Goal: Transaction & Acquisition: Purchase product/service

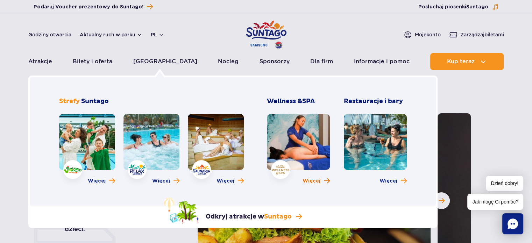
click at [307, 179] on span "Więcej" at bounding box center [311, 181] width 18 height 7
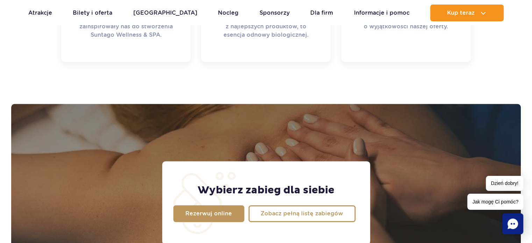
scroll to position [490, 0]
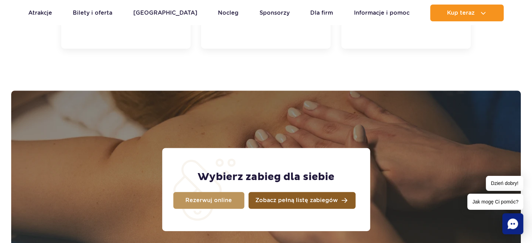
click at [281, 203] on span "Zobacz pełną listę zabiegów" at bounding box center [296, 201] width 83 height 6
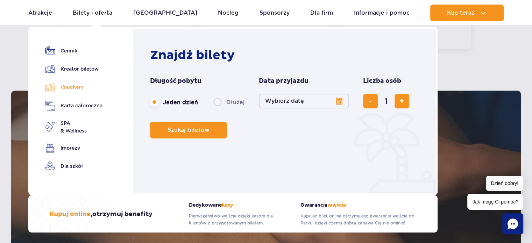
click at [74, 84] on link "Vouchery" at bounding box center [73, 87] width 57 height 10
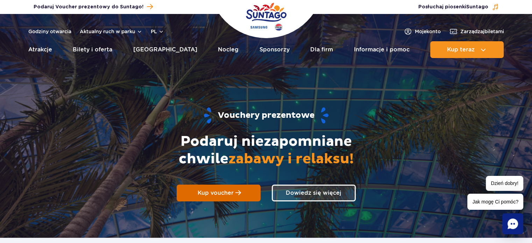
click at [203, 188] on link "Kup voucher" at bounding box center [219, 193] width 84 height 17
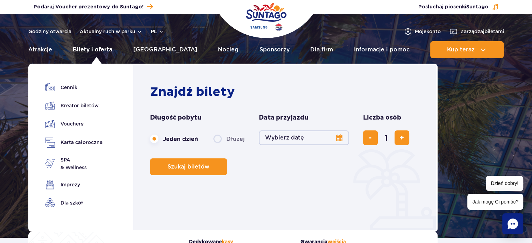
click at [91, 49] on link "Bilety i oferta" at bounding box center [93, 49] width 40 height 17
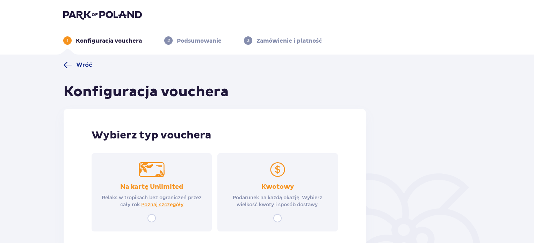
click at [300, 203] on p "Podarunek na każdą okazję. Wybierz wielkość kwoty i sposób dostawy." at bounding box center [278, 201] width 108 height 14
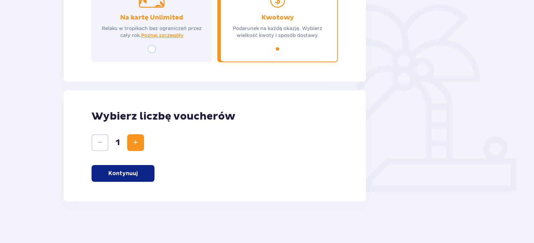
scroll to position [169, 0]
click at [137, 146] on span "Zwiększ" at bounding box center [135, 142] width 8 height 8
click at [135, 178] on button "Kontynuuj" at bounding box center [123, 173] width 63 height 17
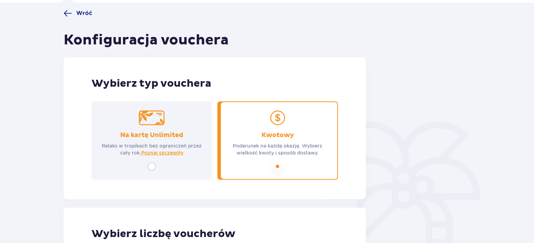
scroll to position [0, 0]
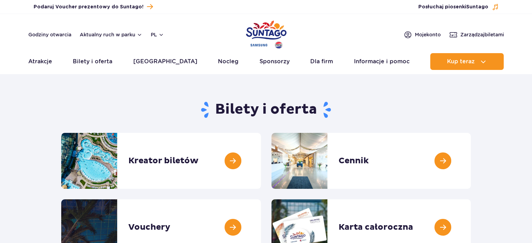
click at [94, 31] on div "Godziny otwarcia Aktualny ruch w parku pl PL EN UA" at bounding box center [96, 34] width 136 height 8
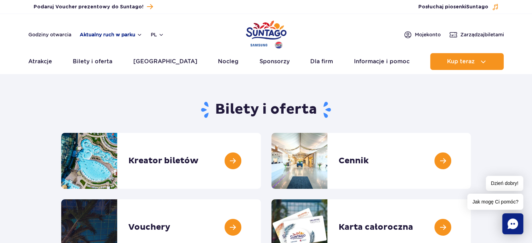
click at [101, 34] on button "Aktualny ruch w parku" at bounding box center [111, 35] width 63 height 6
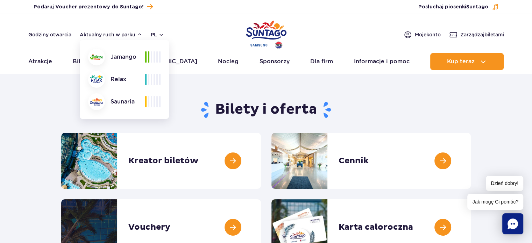
click at [0, 129] on section "Bilety i oferta Kreator biletów Kreator biletów Cennik Cennik Vouchery Vouchery" at bounding box center [266, 175] width 532 height 160
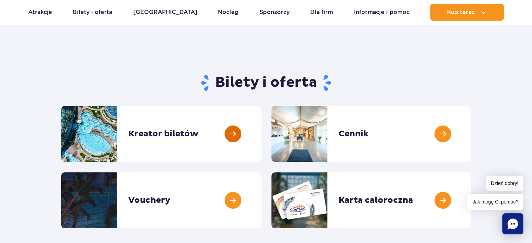
scroll to position [23, 0]
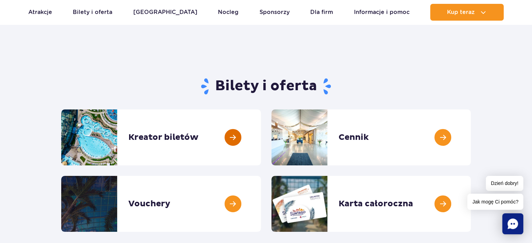
click at [261, 141] on link at bounding box center [261, 137] width 0 height 56
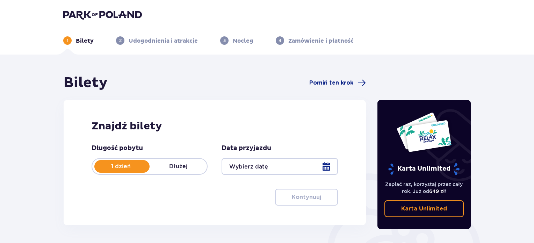
click at [201, 161] on div "1 dzień Dłużej" at bounding box center [150, 166] width 116 height 17
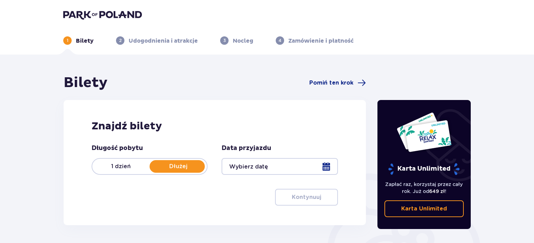
click at [283, 160] on div at bounding box center [280, 166] width 116 height 17
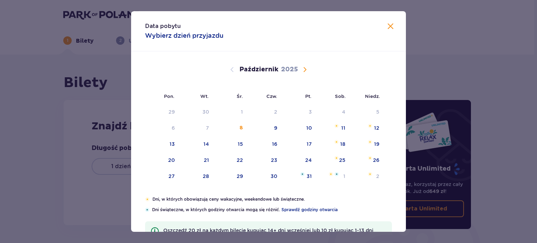
click at [306, 69] on span "Następny miesiąc" at bounding box center [305, 69] width 8 height 8
click at [333, 147] on div "15" at bounding box center [333, 144] width 34 height 15
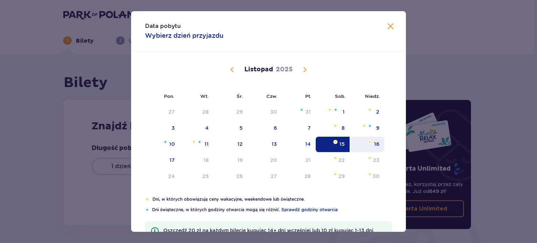
click at [365, 142] on div "16" at bounding box center [367, 144] width 35 height 15
type input "[DATE] - [DATE]"
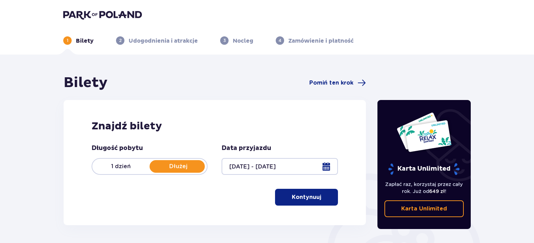
click at [310, 162] on div at bounding box center [280, 166] width 116 height 17
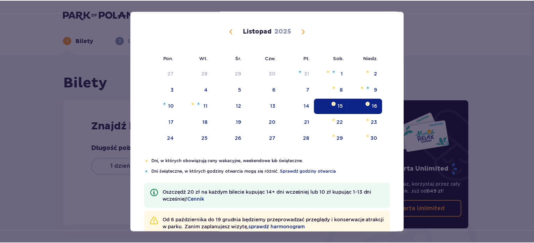
scroll to position [56, 0]
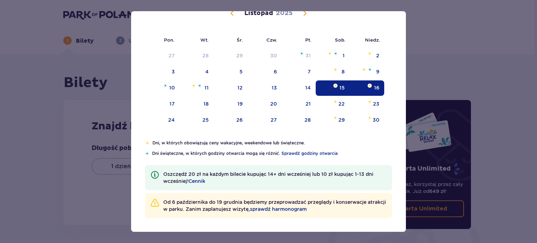
click at [314, 18] on div "Listopad 2025" at bounding box center [268, 21] width 231 height 52
click at [302, 15] on span "Następny miesiąc" at bounding box center [305, 13] width 8 height 8
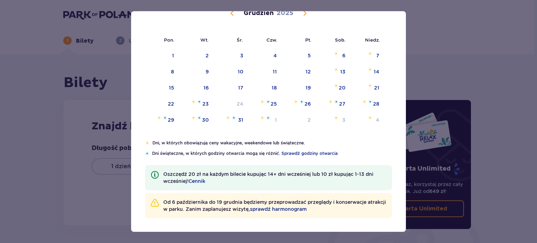
click at [308, 8] on div "Data pobytu 15.11.2025 - 16.11.2025 ( 2 dni ) Pon. Wt. Śr. Czw. Pt. Sob. Niedz.…" at bounding box center [268, 121] width 537 height 243
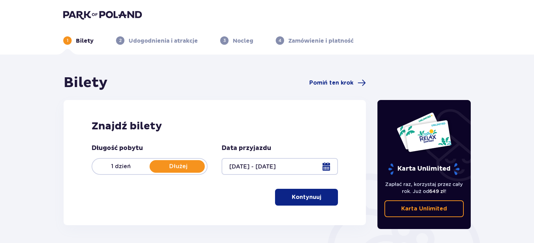
click at [284, 165] on div at bounding box center [280, 166] width 116 height 17
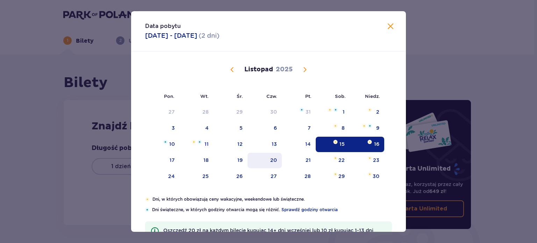
click at [270, 167] on div "20" at bounding box center [265, 160] width 35 height 15
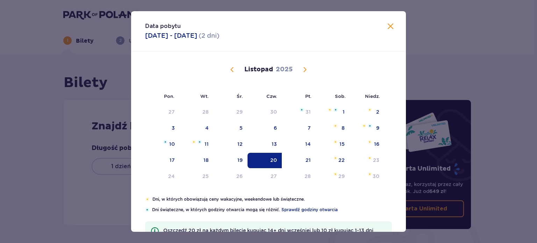
click at [309, 77] on div "Listopad 2025" at bounding box center [268, 77] width 231 height 52
click at [306, 67] on span "Następny miesiąc" at bounding box center [305, 69] width 8 height 8
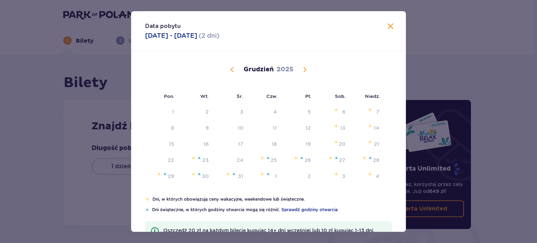
click at [312, 73] on div "Grudzień 2025" at bounding box center [268, 69] width 231 height 8
click at [231, 66] on span "Poprzedni miesiąc" at bounding box center [232, 69] width 8 height 8
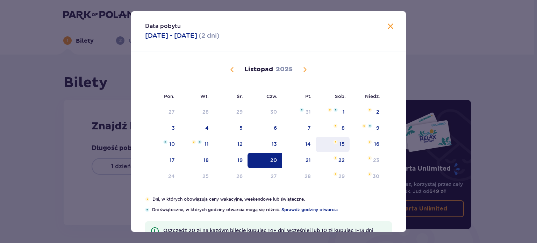
click at [340, 139] on div "15" at bounding box center [333, 144] width 34 height 15
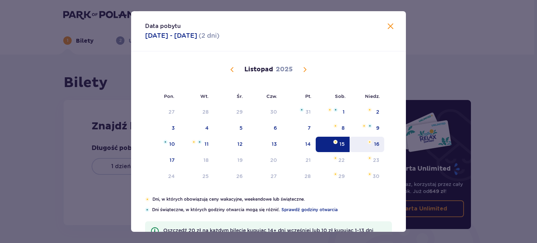
click at [362, 142] on div "16" at bounding box center [367, 144] width 35 height 15
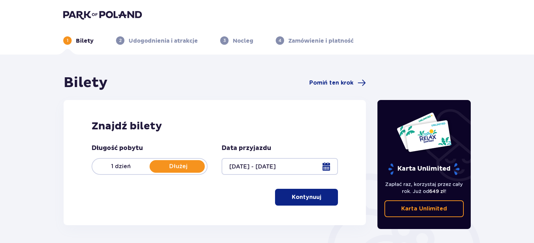
click at [322, 202] on button "Kontynuuj" at bounding box center [306, 197] width 63 height 17
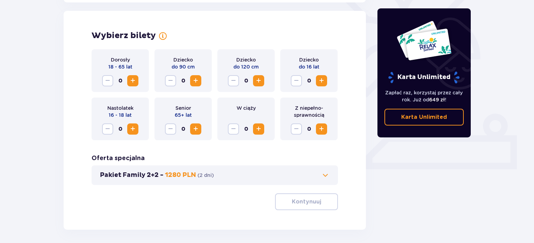
scroll to position [194, 0]
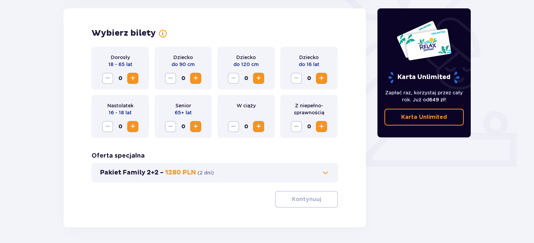
click at [133, 128] on span "Zwiększ" at bounding box center [133, 126] width 8 height 8
click at [134, 75] on span "Zwiększ" at bounding box center [133, 78] width 8 height 8
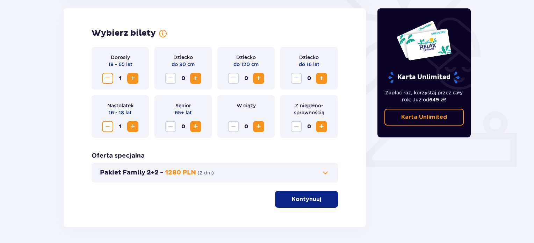
click at [313, 204] on button "Kontynuuj" at bounding box center [306, 199] width 63 height 17
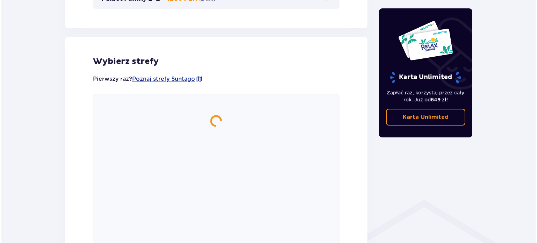
scroll to position [388, 0]
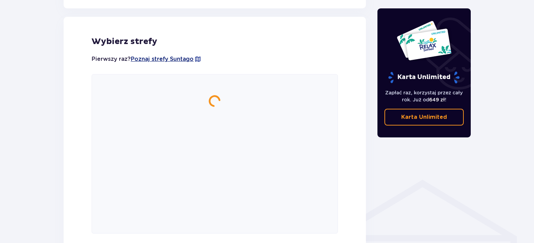
click at [187, 57] on span "Poznaj strefy Suntago" at bounding box center [162, 59] width 63 height 8
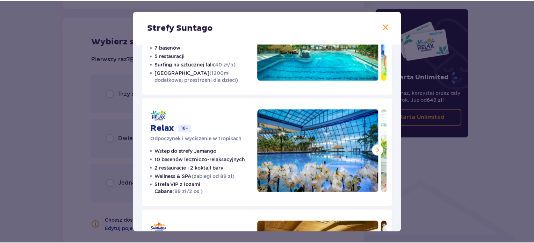
scroll to position [115, 0]
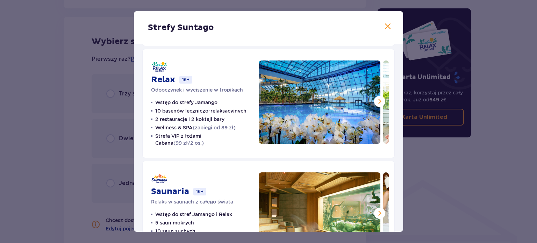
click at [388, 26] on span at bounding box center [388, 26] width 8 height 8
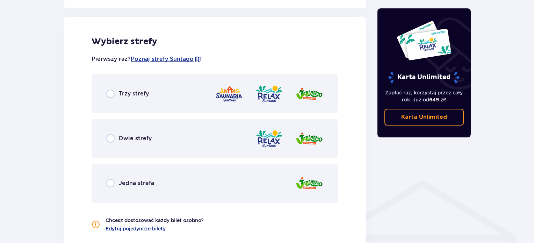
click at [108, 95] on input "radio" at bounding box center [110, 94] width 8 height 8
radio input "true"
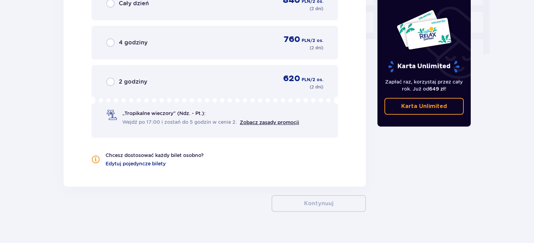
scroll to position [710, 0]
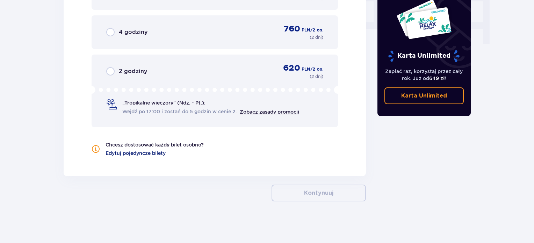
click at [149, 154] on span "Edytuj pojedyncze bilety" at bounding box center [136, 153] width 60 height 7
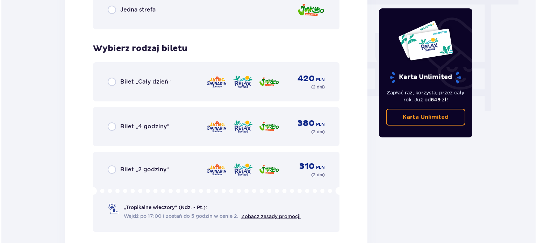
scroll to position [644, 0]
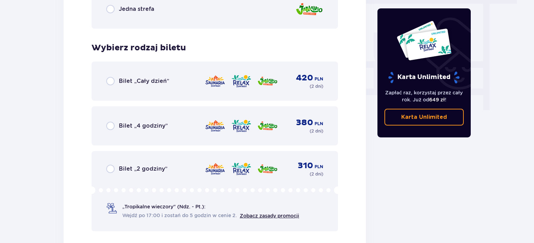
click at [110, 79] on input "radio" at bounding box center [110, 81] width 8 height 8
radio input "true"
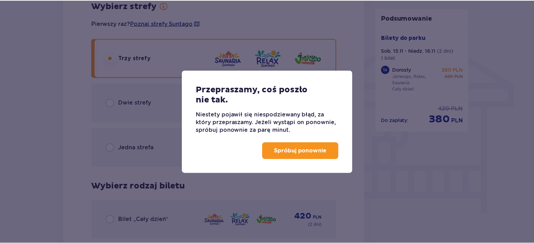
scroll to position [432, 0]
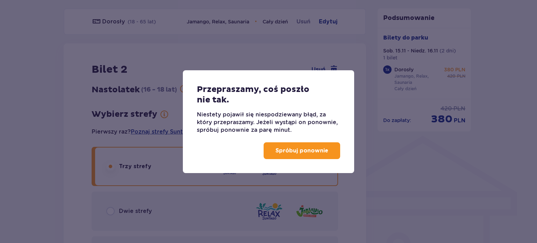
click at [323, 138] on div "Spróbuj ponownie" at bounding box center [268, 153] width 171 height 39
click at [328, 151] on p "Spróbuj ponownie" at bounding box center [302, 151] width 53 height 8
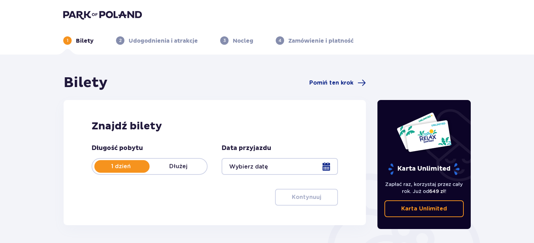
click at [181, 165] on p "Dłużej" at bounding box center [178, 167] width 57 height 8
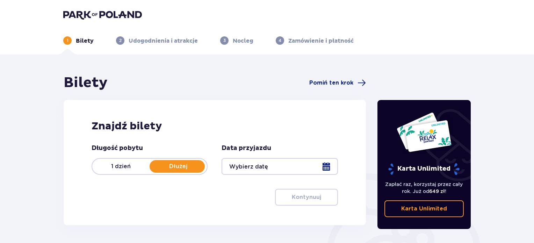
click at [241, 167] on div at bounding box center [280, 166] width 116 height 17
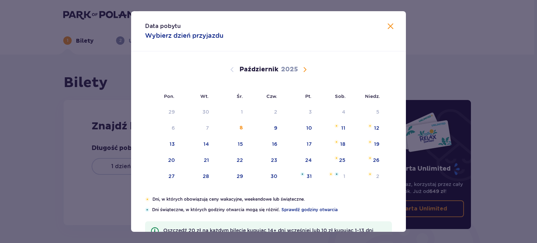
click at [304, 69] on span "Następny miesiąc" at bounding box center [305, 69] width 8 height 8
click at [345, 142] on div "15" at bounding box center [333, 144] width 34 height 15
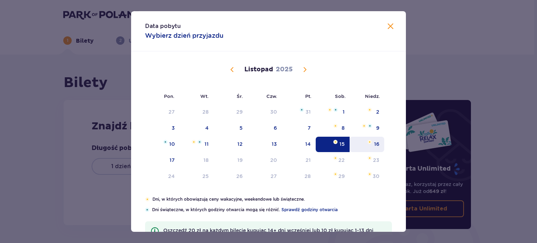
click at [367, 145] on div "16" at bounding box center [367, 144] width 35 height 15
type input "[DATE] - [DATE]"
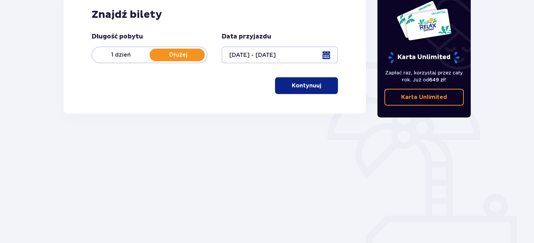
scroll to position [113, 0]
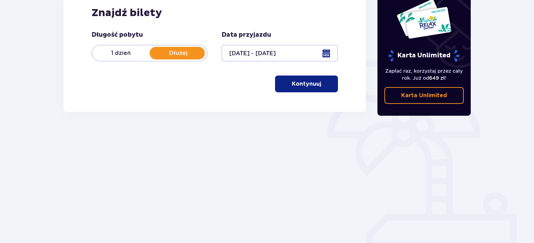
click at [330, 87] on button "Kontynuuj" at bounding box center [306, 84] width 63 height 17
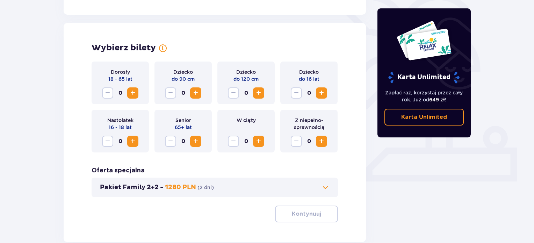
scroll to position [194, 0]
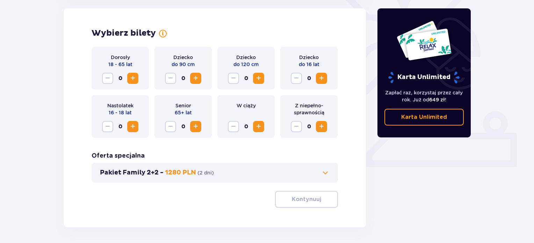
click at [135, 78] on span "Zwiększ" at bounding box center [133, 78] width 8 height 8
click at [136, 129] on span "Zwiększ" at bounding box center [133, 126] width 8 height 8
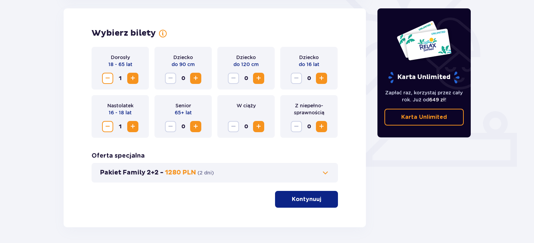
click at [293, 197] on p "Kontynuuj" at bounding box center [306, 199] width 29 height 8
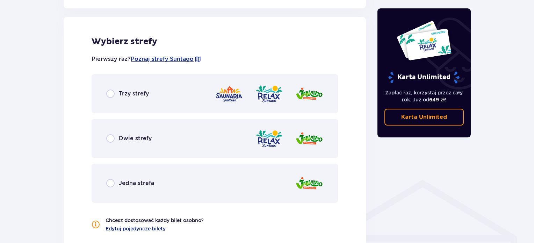
click at [113, 95] on input "radio" at bounding box center [110, 94] width 8 height 8
radio input "true"
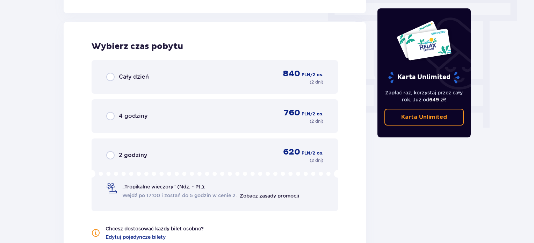
scroll to position [631, 0]
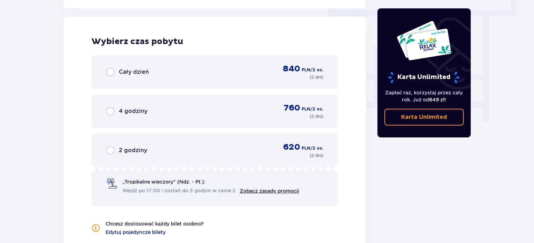
click at [106, 69] on input "radio" at bounding box center [110, 72] width 8 height 8
radio input "true"
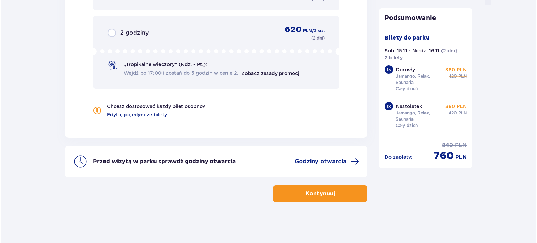
scroll to position [750, 0]
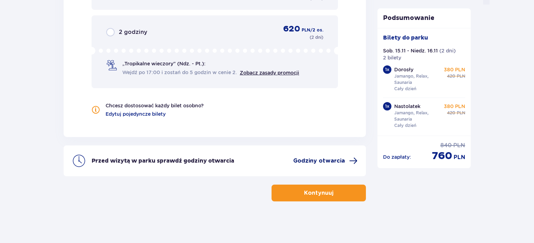
click at [351, 157] on span at bounding box center [353, 161] width 8 height 8
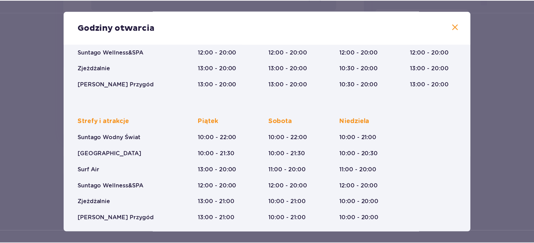
scroll to position [123, 0]
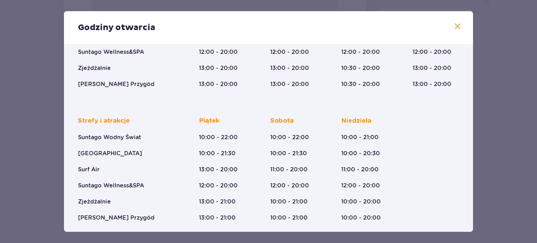
click at [457, 18] on div "Godziny otwarcia" at bounding box center [268, 27] width 409 height 33
click at [459, 28] on span at bounding box center [457, 26] width 8 height 8
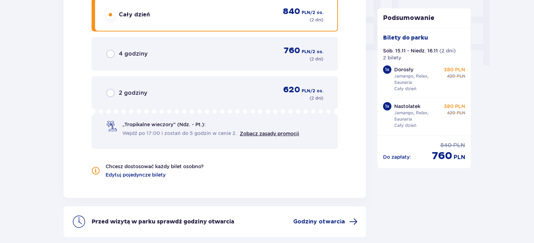
scroll to position [750, 0]
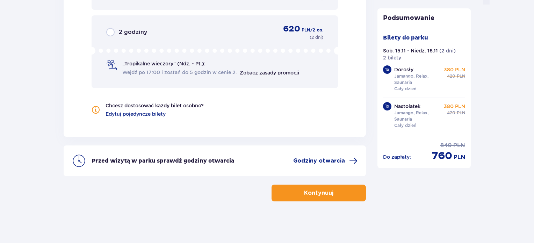
click at [316, 190] on p "Kontynuuj" at bounding box center [318, 193] width 29 height 8
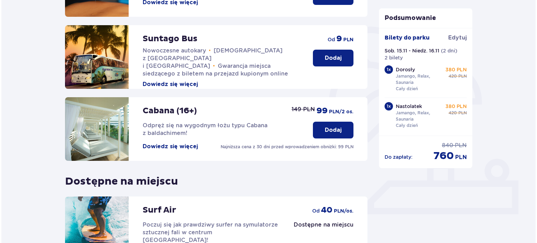
scroll to position [147, 0]
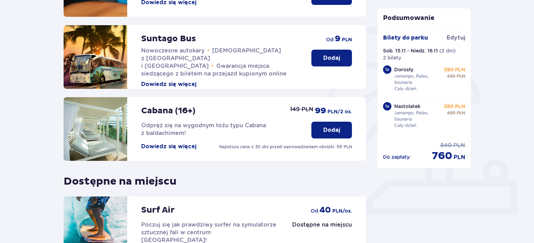
click at [191, 143] on button "Dowiedz się więcej" at bounding box center [168, 147] width 55 height 8
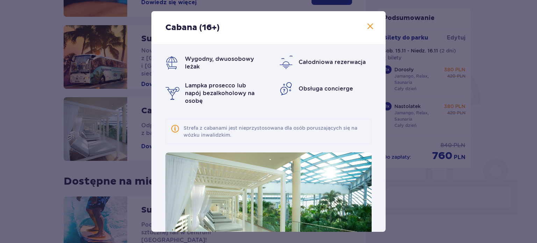
click at [248, 210] on img at bounding box center [268, 210] width 206 height 116
click at [366, 28] on span at bounding box center [370, 26] width 8 height 8
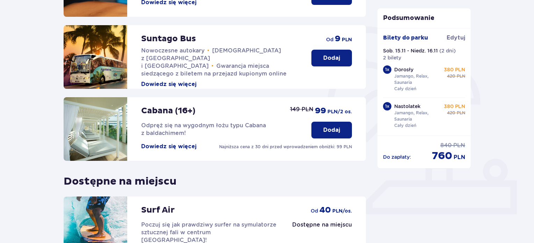
click at [324, 128] on p "Dodaj" at bounding box center [331, 130] width 17 height 8
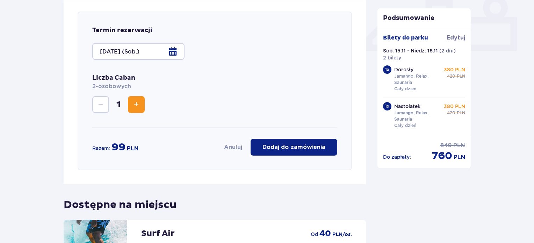
scroll to position [313, 0]
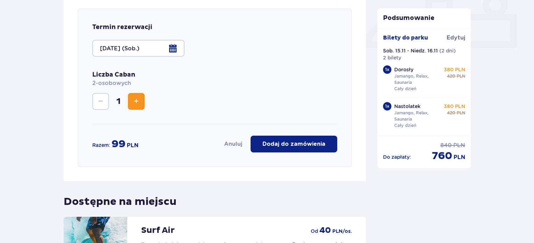
click at [278, 146] on p "Dodaj do zamówienia" at bounding box center [294, 144] width 63 height 8
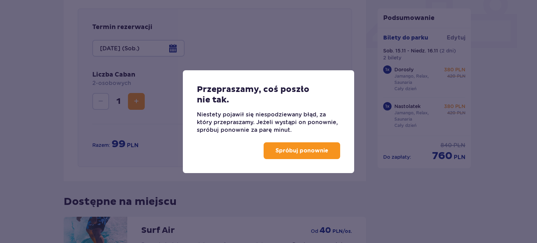
click at [336, 148] on button "Spróbuj ponownie" at bounding box center [302, 150] width 77 height 17
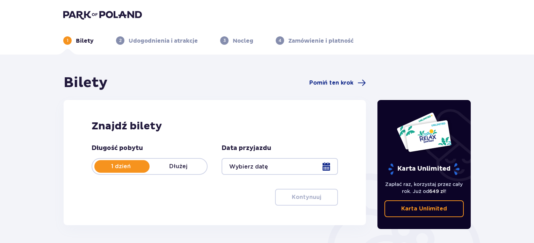
click at [205, 168] on p "Dłużej" at bounding box center [178, 167] width 57 height 8
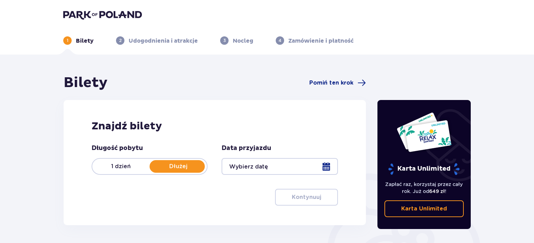
click at [281, 166] on div at bounding box center [280, 166] width 116 height 17
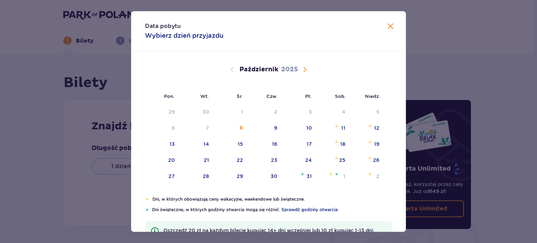
click at [305, 67] on span "Następny miesiąc" at bounding box center [305, 69] width 8 height 8
click at [340, 147] on div "15" at bounding box center [342, 144] width 5 height 7
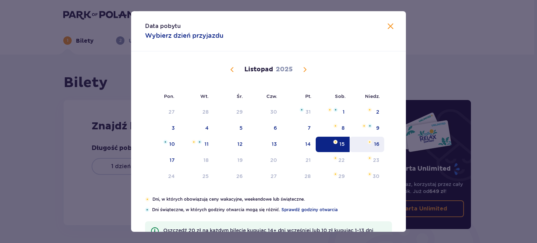
click at [369, 149] on div "16" at bounding box center [367, 144] width 35 height 15
type input "[DATE] - [DATE]"
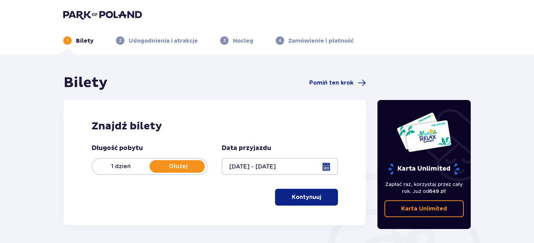
click at [316, 199] on button "Kontynuuj" at bounding box center [306, 197] width 63 height 17
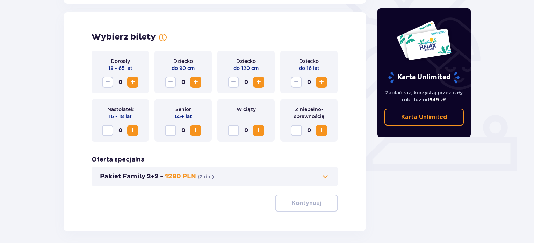
scroll to position [194, 0]
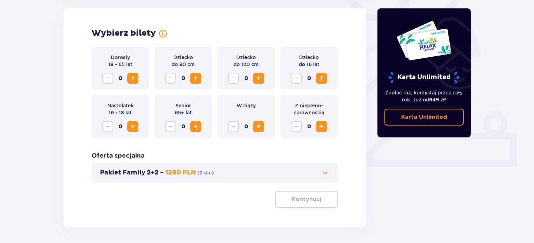
drag, startPoint x: 129, startPoint y: 76, endPoint x: 130, endPoint y: 125, distance: 49.3
click at [130, 125] on div "Dorosły 18 - 65 lat 0 Dziecko do 90 cm 0 Dziecko do 120 cm 0 Dziecko do 16 lat …" at bounding box center [215, 92] width 247 height 91
click at [130, 125] on span "Zwiększ" at bounding box center [133, 126] width 8 height 8
click at [137, 78] on span "Zwiększ" at bounding box center [133, 78] width 8 height 8
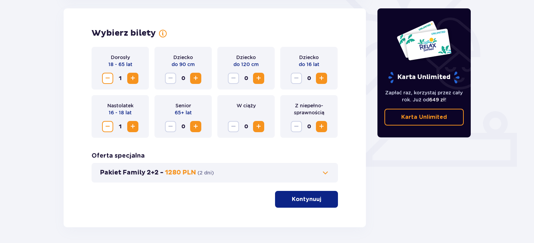
click at [162, 31] on span at bounding box center [163, 33] width 8 height 8
click at [165, 34] on span at bounding box center [163, 33] width 8 height 8
click at [220, 23] on div "Wybierz bilety Dorosły 18 - 65 lat 1 Dziecko do 90 cm 0 Dziecko do 120 cm 0 Dzi…" at bounding box center [215, 117] width 302 height 219
click at [112, 126] on span "Zmniejsz" at bounding box center [107, 126] width 8 height 8
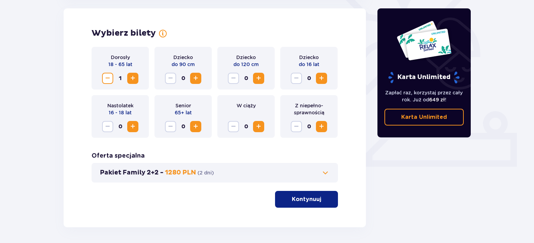
click at [135, 83] on button "Zwiększ" at bounding box center [132, 78] width 11 height 11
click at [292, 201] on p "Kontynuuj" at bounding box center [306, 199] width 29 height 8
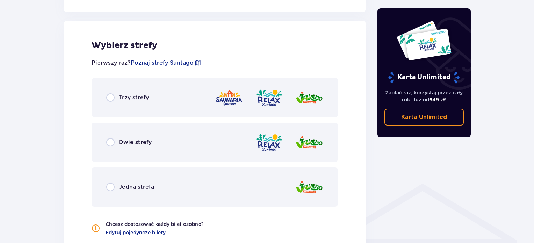
scroll to position [388, 0]
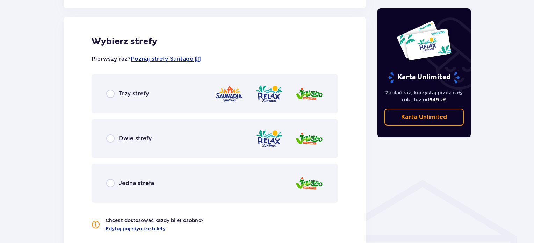
click at [112, 94] on input "radio" at bounding box center [110, 94] width 8 height 8
radio input "true"
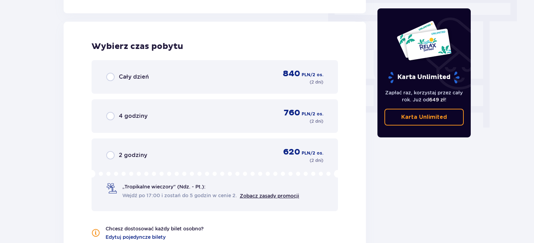
scroll to position [631, 0]
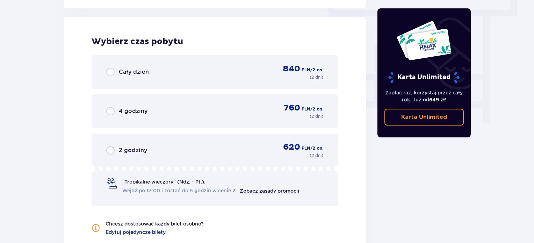
click at [112, 75] on input "radio" at bounding box center [110, 72] width 8 height 8
radio input "true"
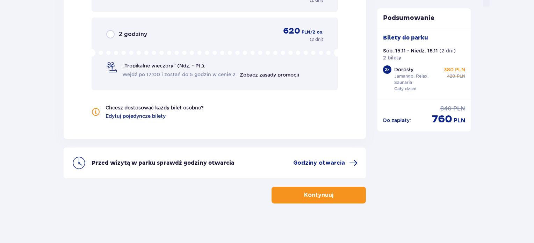
scroll to position [750, 0]
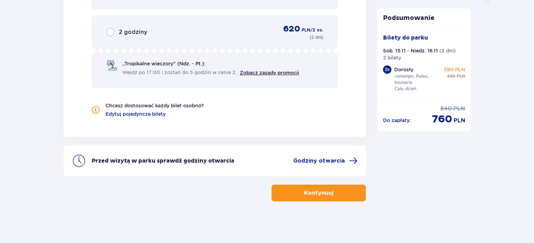
click at [292, 198] on button "Kontynuuj" at bounding box center [319, 193] width 94 height 17
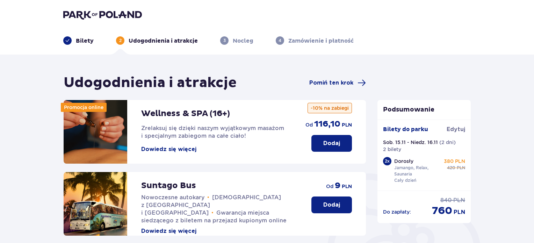
click at [80, 41] on p "Bilety" at bounding box center [85, 41] width 18 height 8
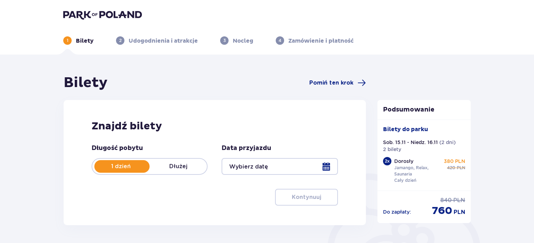
type input "[DATE] - [DATE]"
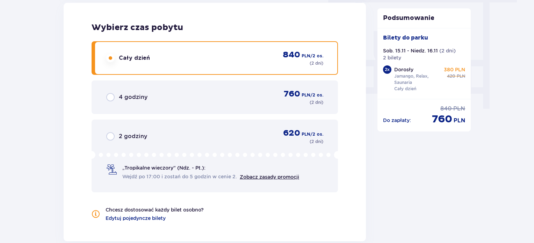
scroll to position [686, 0]
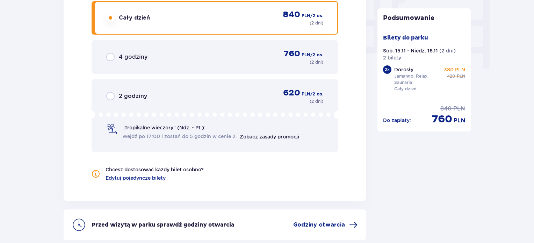
click at [170, 125] on span "„Tropikalne wieczory" (Ndz. - Pt.):" at bounding box center [163, 127] width 83 height 7
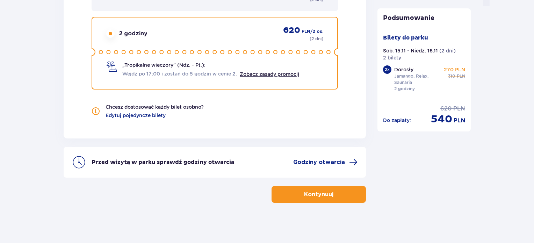
scroll to position [750, 0]
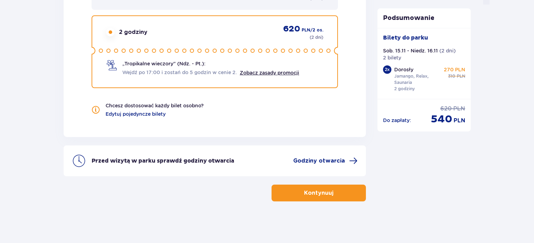
click at [259, 76] on span "Zobacz zasady promocji" at bounding box center [269, 72] width 59 height 7
click at [262, 74] on link "Zobacz zasady promocji" at bounding box center [269, 73] width 59 height 6
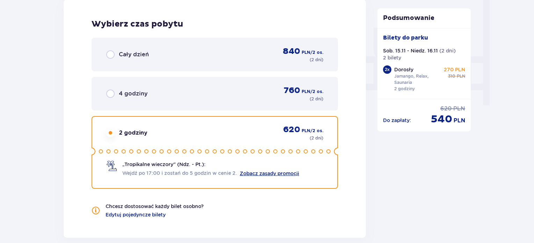
scroll to position [643, 0]
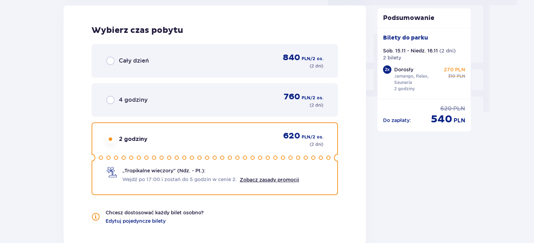
click at [129, 63] on span "Cały dzień" at bounding box center [134, 61] width 30 height 8
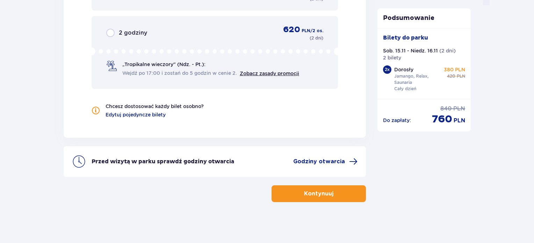
scroll to position [750, 0]
click at [340, 197] on button "Kontynuuj" at bounding box center [319, 193] width 94 height 17
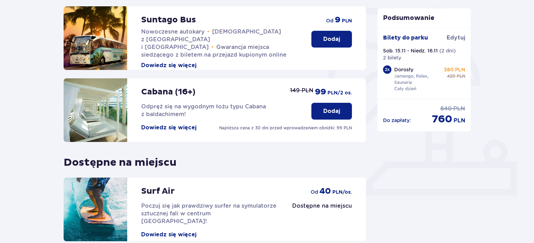
click at [334, 109] on p "Dodaj" at bounding box center [331, 111] width 17 height 8
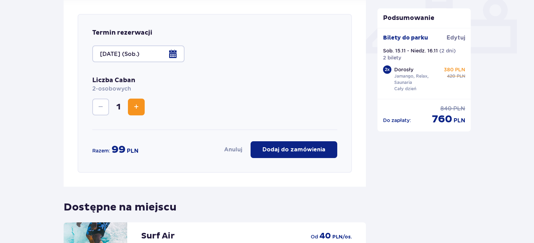
scroll to position [313, 0]
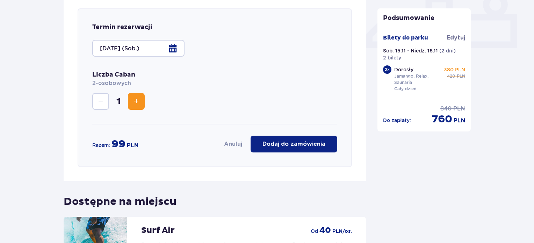
click at [291, 147] on p "Dodaj do zamówienia" at bounding box center [294, 144] width 63 height 8
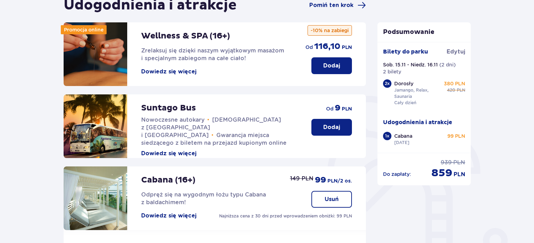
scroll to position [77, 0]
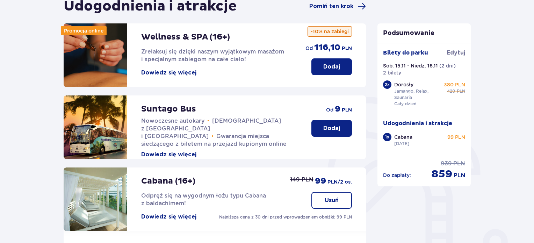
click at [243, 56] on span "Zrelaksuj się dzięki naszym wyjątkowym masażom i specjalnym zabiegom na całe ci…" at bounding box center [212, 55] width 143 height 14
click at [330, 67] on p "Dodaj" at bounding box center [331, 67] width 17 height 8
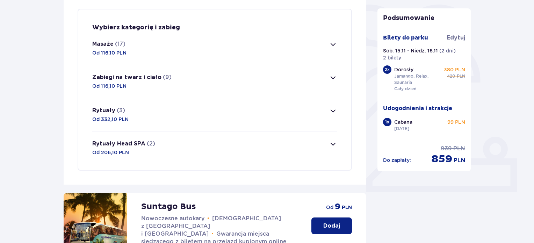
scroll to position [169, 0]
click at [336, 116] on button "Rytuały (3) Od 332,10 PLN" at bounding box center [214, 114] width 245 height 33
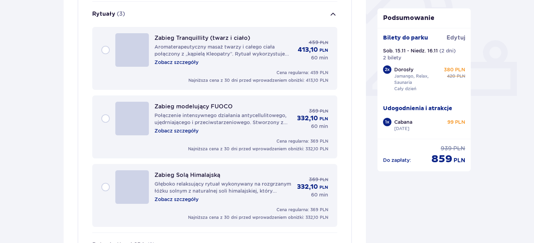
scroll to position [266, 0]
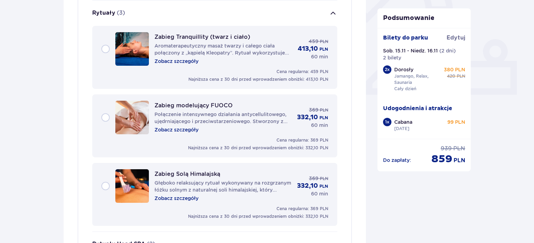
click at [182, 51] on p "Aromaterapeutyczny masaż twarzy i całego ciała połączony z „kąpielą Kleopatry”.…" at bounding box center [224, 49] width 138 height 14
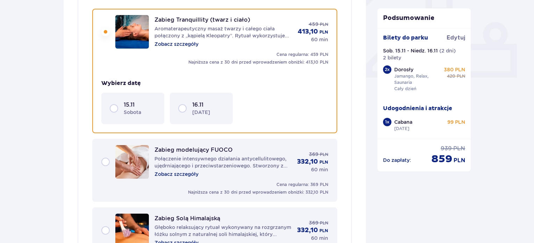
scroll to position [284, 0]
click at [124, 112] on p "sobota" at bounding box center [132, 112] width 17 height 7
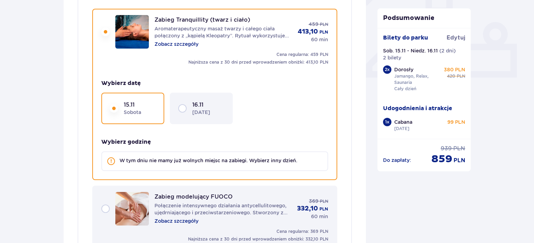
click at [201, 104] on p "16.11" at bounding box center [197, 105] width 11 height 8
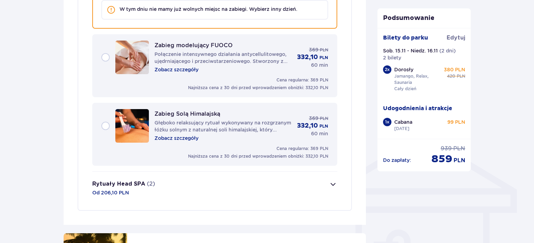
scroll to position [435, 0]
click at [174, 115] on p "Zabieg Solą Himalajską" at bounding box center [188, 113] width 66 height 7
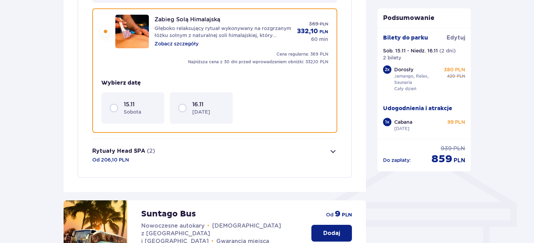
scroll to position [421, 0]
click at [142, 105] on div "15.11 [DATE]" at bounding box center [140, 108] width 32 height 15
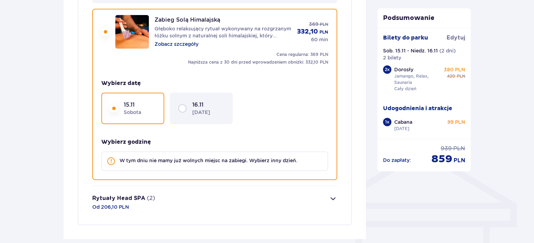
click at [206, 110] on p "[DATE]" at bounding box center [201, 112] width 18 height 7
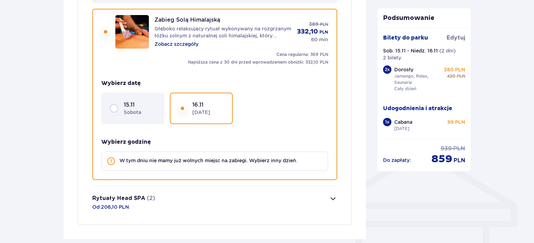
click at [193, 112] on p "[DATE]" at bounding box center [201, 112] width 18 height 7
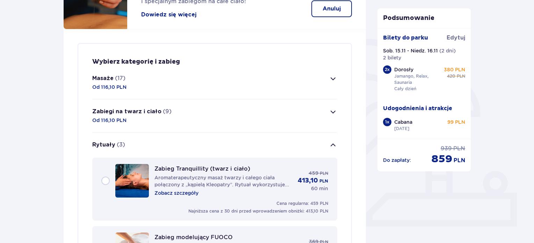
click at [250, 113] on button "Zabiegi na twarz i ciało (9) Od 116,10 PLN" at bounding box center [214, 115] width 245 height 33
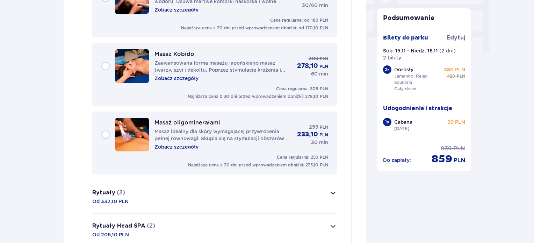
scroll to position [723, 0]
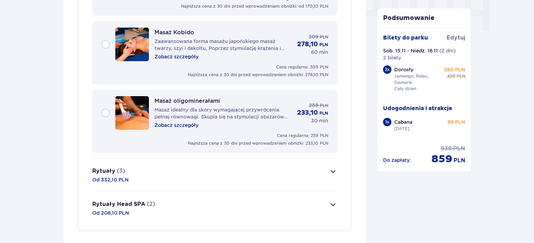
click at [187, 124] on p "Zobacz szczegóły" at bounding box center [177, 125] width 44 height 7
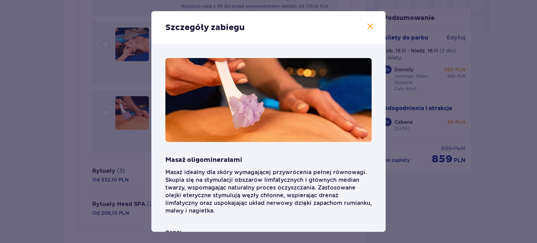
click at [370, 24] on span at bounding box center [370, 26] width 8 height 8
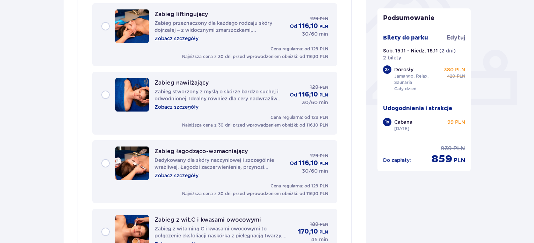
scroll to position [246, 0]
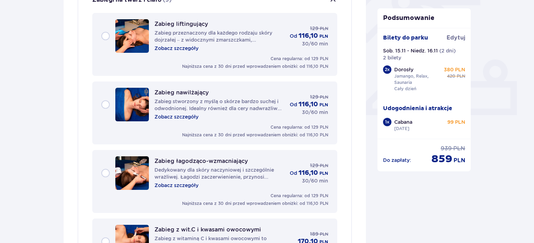
click at [242, 114] on div "Zabieg nawilżający Zabieg stworzony z myślą o skórze bardzo suchej i odwodnione…" at bounding box center [220, 104] width 130 height 31
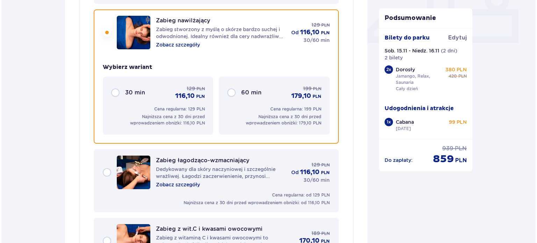
scroll to position [319, 0]
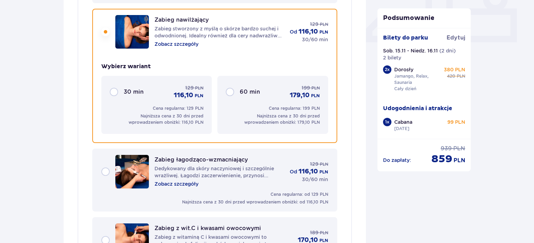
click at [209, 39] on div "Zabieg nawilżający Zabieg stworzony z myślą o skórze bardzo suchej i odwodnione…" at bounding box center [220, 31] width 130 height 31
click at [195, 41] on p "Zobacz szczegóły" at bounding box center [177, 44] width 44 height 7
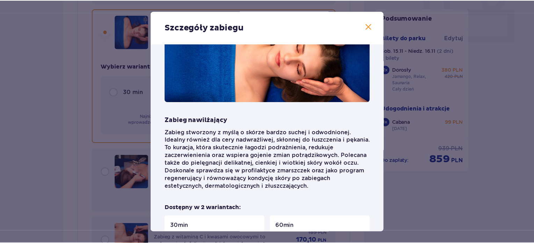
scroll to position [38, 0]
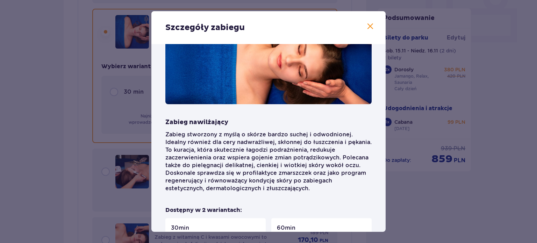
click at [366, 28] on span at bounding box center [370, 26] width 8 height 8
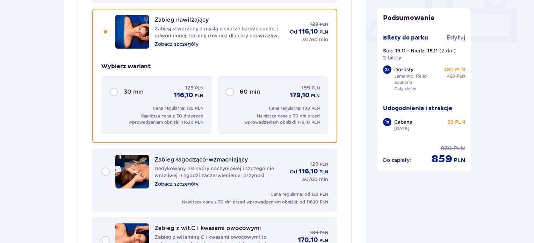
click at [379, 21] on p "Podsumowanie" at bounding box center [425, 18] width 94 height 8
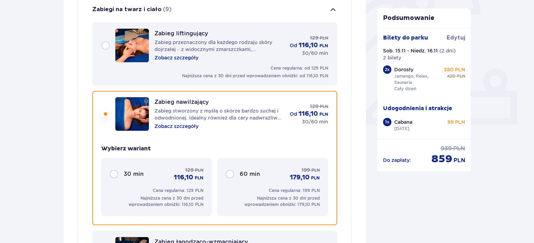
scroll to position [238, 0]
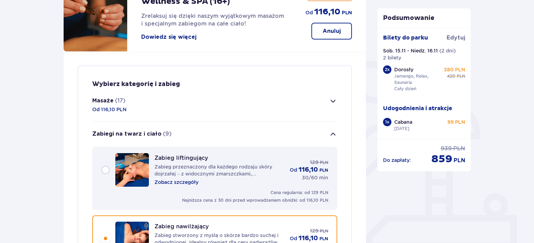
click at [271, 105] on button "Masaże (17) Od 116,10 PLN" at bounding box center [214, 104] width 245 height 33
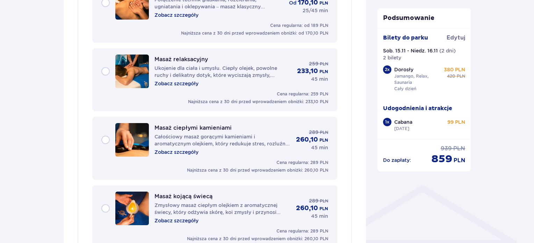
scroll to position [384, 0]
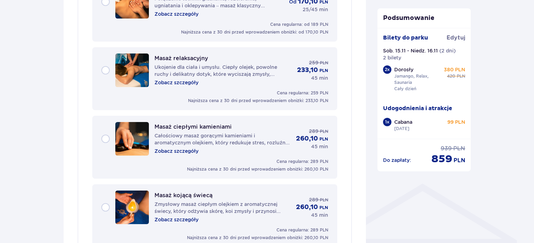
click at [173, 84] on p "Zobacz szczegóły" at bounding box center [177, 82] width 44 height 7
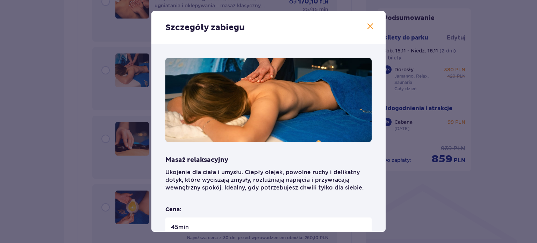
click at [366, 26] on span at bounding box center [370, 26] width 8 height 8
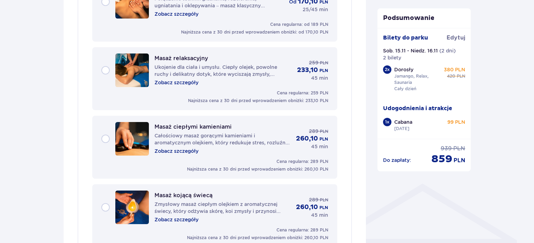
click at [106, 78] on div "Masaż relaksacyjny Ukojenie dla ciała i umysłu. Ciepły olejek, powolne ruchy i …" at bounding box center [214, 70] width 227 height 34
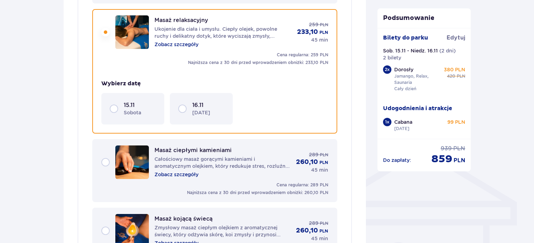
scroll to position [423, 0]
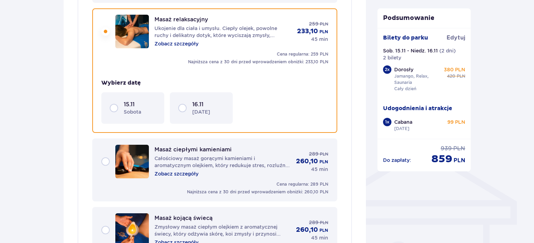
click at [129, 107] on p "15.11" at bounding box center [129, 105] width 11 height 8
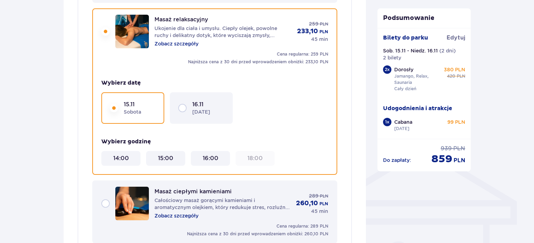
click at [203, 105] on p "16.11" at bounding box center [197, 105] width 11 height 8
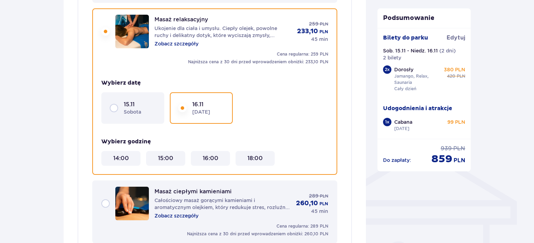
click at [146, 112] on div "15.11 sobota" at bounding box center [140, 108] width 32 height 15
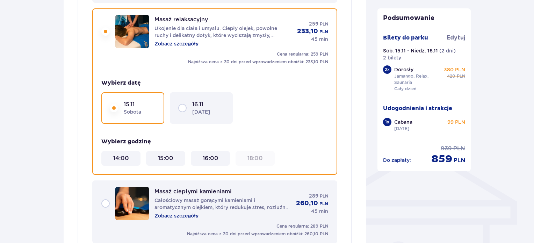
click at [216, 158] on 16\ "16:00" at bounding box center [211, 159] width 16 height 8
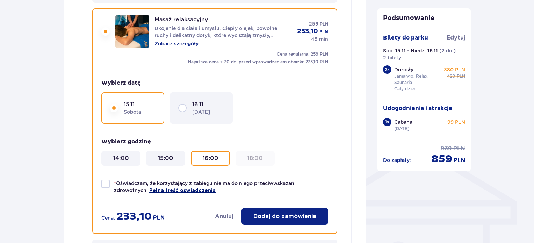
click at [149, 190] on span "Pełna treść oświadczenia" at bounding box center [182, 190] width 66 height 7
click at [109, 182] on div at bounding box center [105, 184] width 8 height 8
checkbox input "true"
click at [258, 221] on button "Dodaj do zamówienia" at bounding box center [285, 216] width 87 height 17
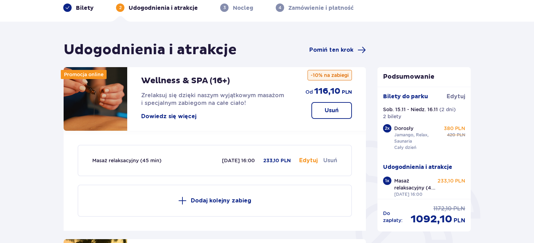
scroll to position [32, 0]
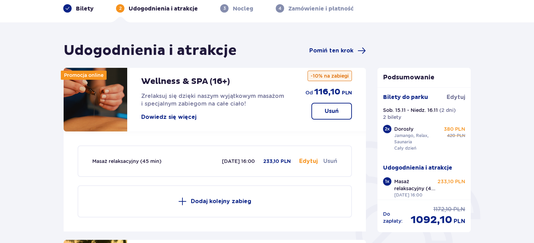
click at [214, 201] on p "Dodaj kolejny zabieg" at bounding box center [221, 202] width 60 height 8
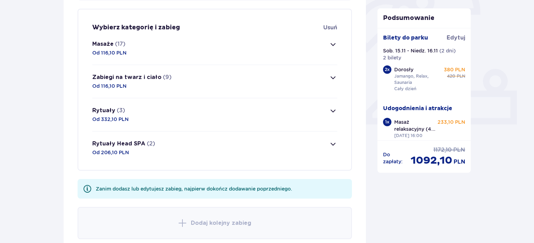
scroll to position [237, 0]
click at [333, 78] on span "button" at bounding box center [333, 77] width 8 height 8
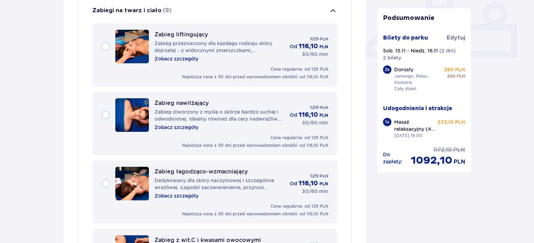
click at [108, 115] on div "Zabieg nawilżający Zabieg stworzony z myślą o skórze bardzo suchej i odwodnione…" at bounding box center [214, 115] width 227 height 34
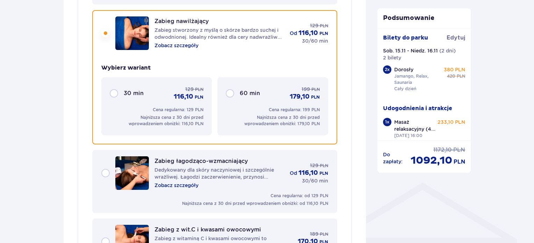
scroll to position [387, 0]
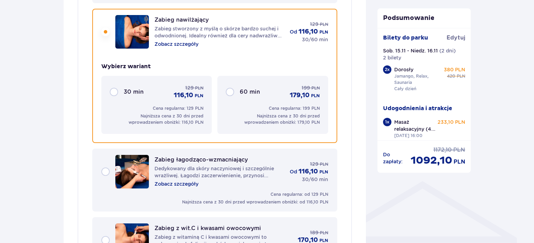
click at [224, 94] on div "60 min 199 PLN 179,10 PLN Cena regularna: 199 PLN Najniższa cena z 30 dni przed…" at bounding box center [272, 105] width 110 height 58
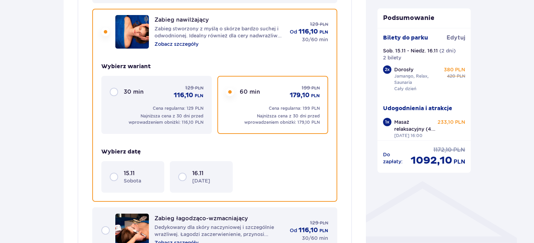
click at [156, 173] on div "15.11 sobota" at bounding box center [132, 176] width 63 height 31
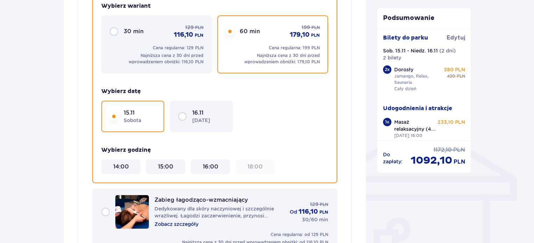
scroll to position [455, 0]
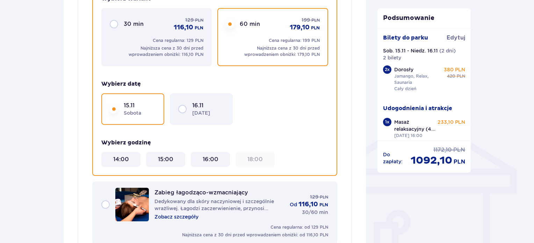
click at [210, 113] on p "niedziela" at bounding box center [201, 112] width 18 height 7
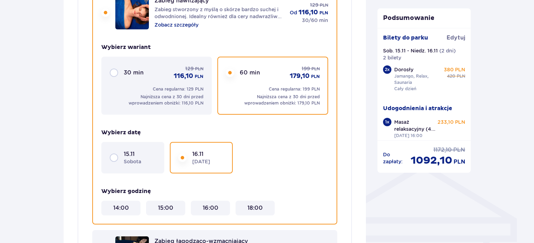
scroll to position [424, 0]
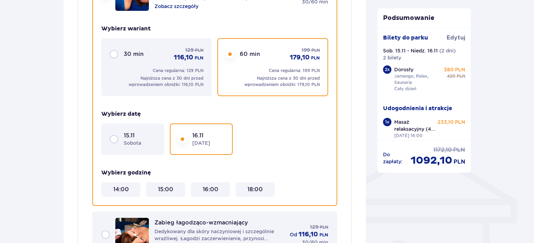
click at [133, 127] on div "15.11 sobota" at bounding box center [132, 138] width 63 height 31
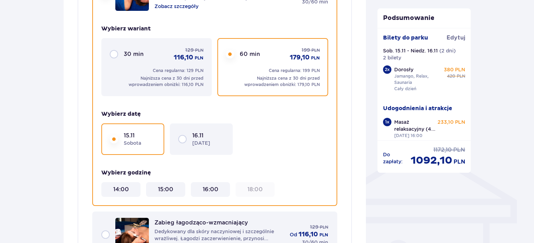
click at [212, 132] on div "16.11 niedziela" at bounding box center [208, 139] width 32 height 15
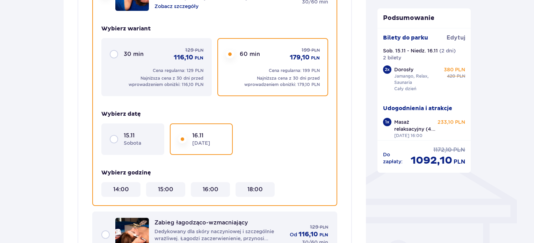
click at [136, 152] on div "15.11 sobota" at bounding box center [132, 138] width 63 height 31
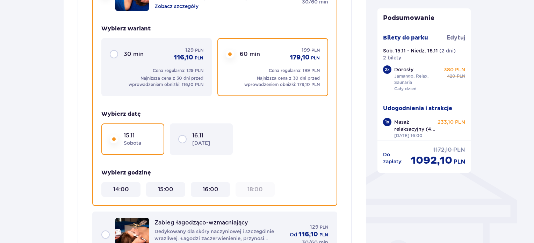
click at [185, 136] on div "16.11 niedziela" at bounding box center [201, 139] width 46 height 15
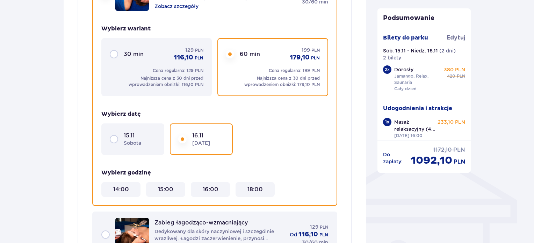
click at [168, 189] on 15\ "15:00" at bounding box center [165, 190] width 15 height 8
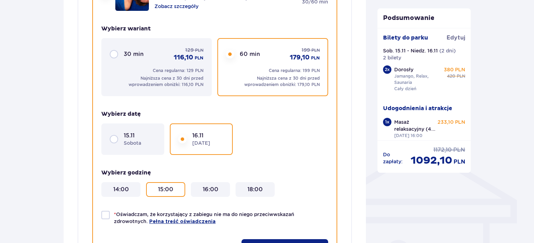
click at [109, 215] on div at bounding box center [105, 215] width 8 height 8
checkbox input "true"
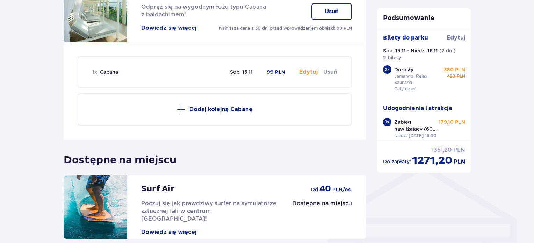
scroll to position [468, 0]
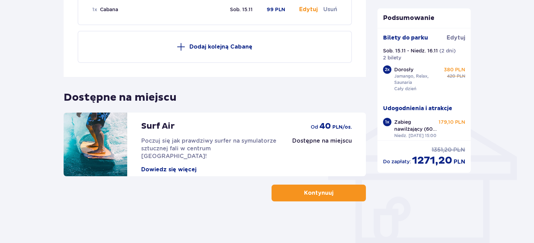
click at [347, 193] on button "Kontynuuj" at bounding box center [319, 193] width 94 height 17
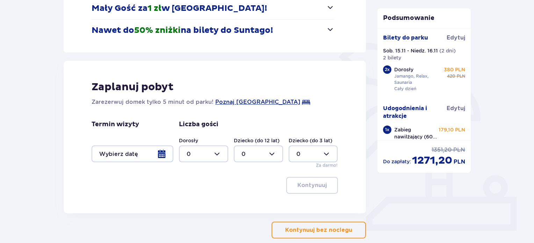
scroll to position [135, 0]
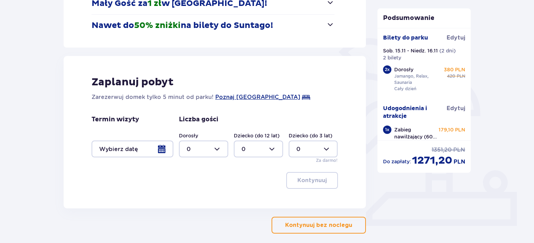
click at [158, 152] on div at bounding box center [133, 149] width 82 height 17
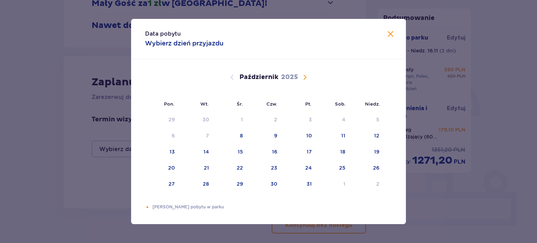
click at [305, 78] on span "Następny miesiąc" at bounding box center [305, 77] width 8 height 8
click at [346, 151] on div "15" at bounding box center [333, 151] width 34 height 15
click at [359, 153] on div "16" at bounding box center [367, 151] width 35 height 15
type input "15.11.25 - 16.11.25"
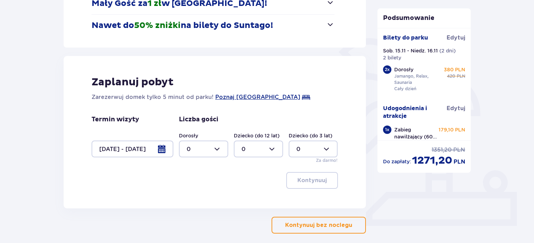
click at [224, 147] on div at bounding box center [203, 149] width 49 height 17
click at [214, 197] on div "2" at bounding box center [204, 199] width 34 height 8
type input "2"
click at [308, 186] on button "Kontynuuj" at bounding box center [312, 180] width 52 height 17
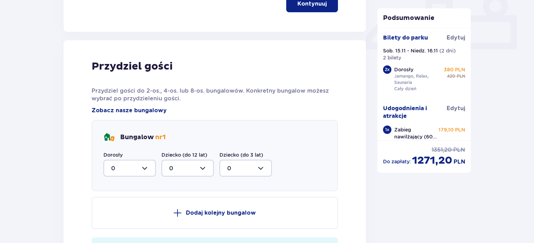
scroll to position [343, 0]
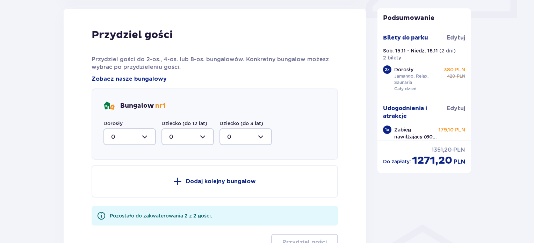
click at [124, 136] on div at bounding box center [129, 136] width 52 height 17
click at [121, 186] on div "2" at bounding box center [129, 188] width 37 height 8
type input "2"
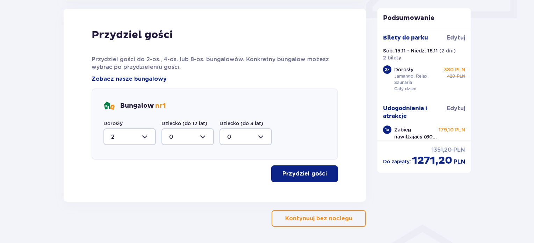
click at [294, 180] on button "Przydziel gości" at bounding box center [304, 173] width 67 height 17
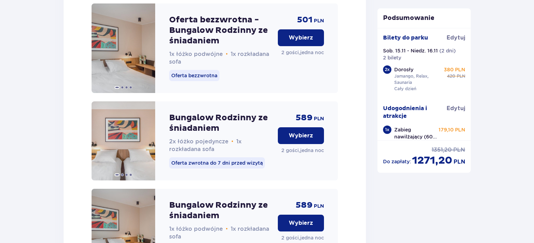
scroll to position [1048, 0]
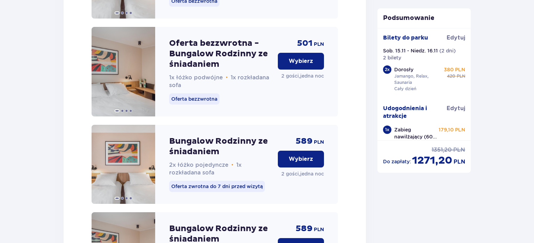
drag, startPoint x: 537, startPoint y: 172, endPoint x: 531, endPoint y: 198, distance: 26.1
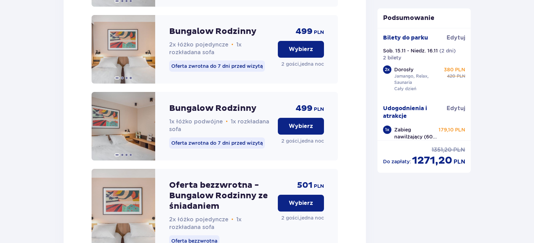
scroll to position [792, 0]
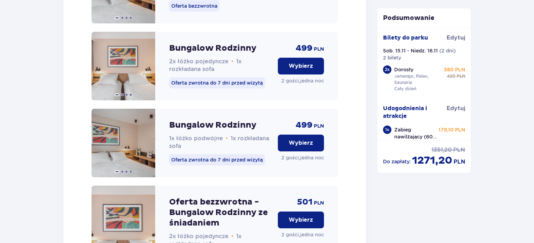
drag, startPoint x: 534, startPoint y: 154, endPoint x: 534, endPoint y: 164, distance: 10.1
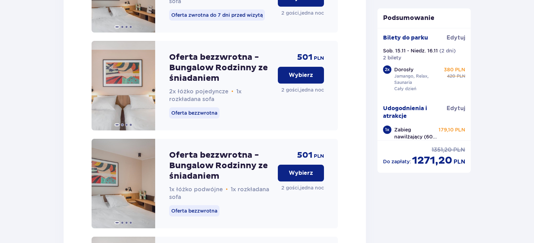
scroll to position [931, 0]
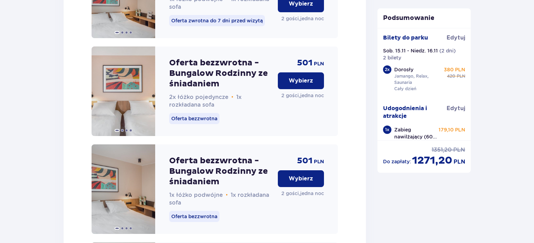
click at [300, 183] on p "Wybierz" at bounding box center [301, 179] width 24 height 8
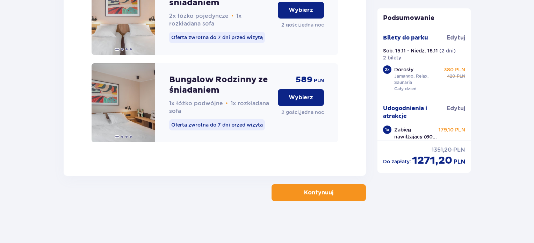
click at [304, 191] on p "Kontynuuj" at bounding box center [318, 193] width 29 height 8
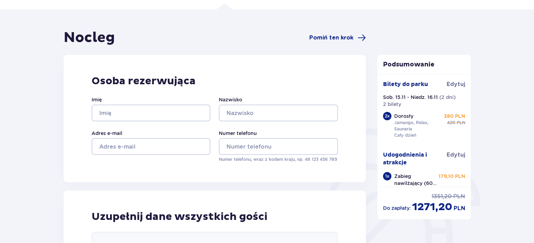
scroll to position [46, 0]
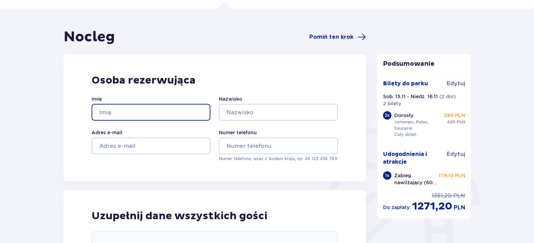
click at [136, 116] on input "Imię" at bounding box center [151, 112] width 119 height 17
type input "Mikolaj"
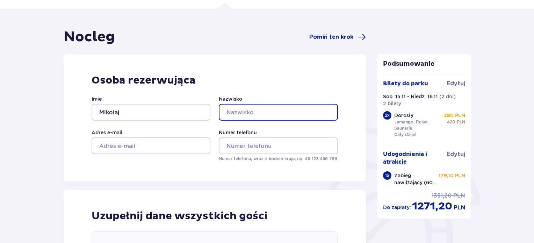
type input "Janicki"
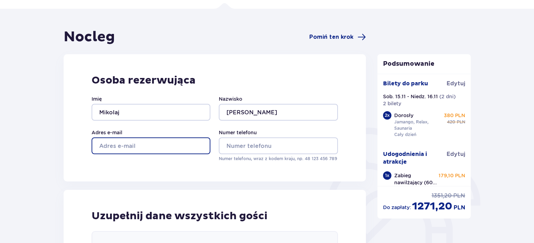
type input "mikicki2000@gmail.com"
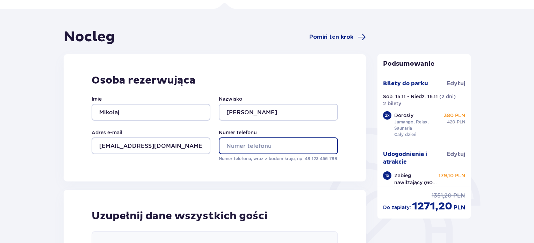
type input "535393331"
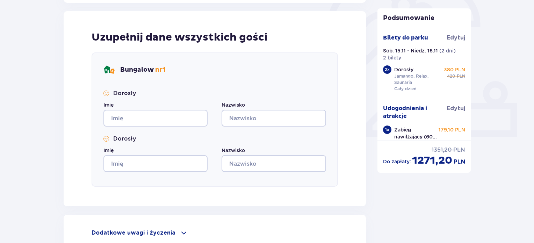
scroll to position [238, 0]
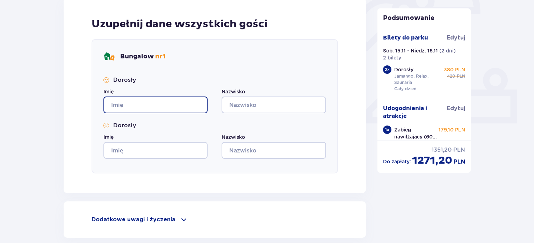
click at [160, 104] on input "Imię" at bounding box center [155, 105] width 104 height 17
type input "Mikolaj"
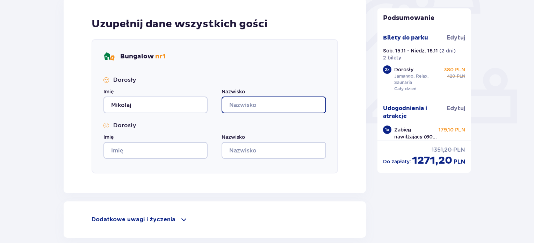
type input "Janicki"
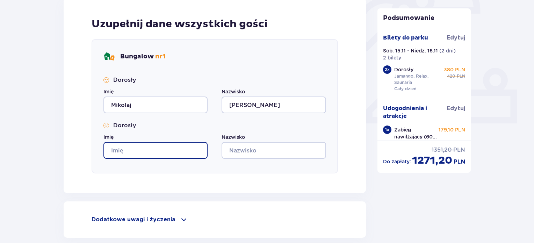
type input "Mikolaj"
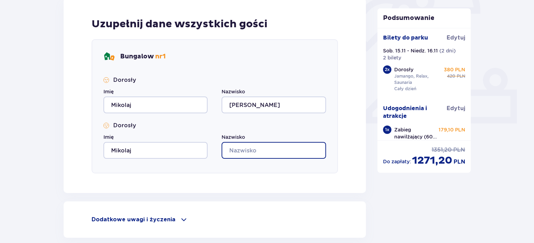
type input "Janicki"
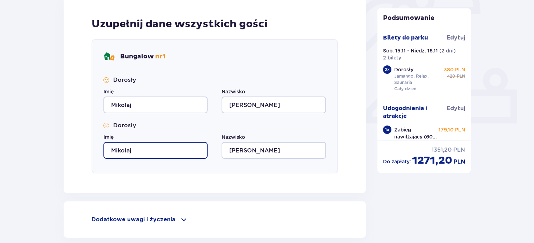
click at [160, 149] on input "Mikolaj" at bounding box center [155, 150] width 104 height 17
type input "M"
type input "Wiktoria"
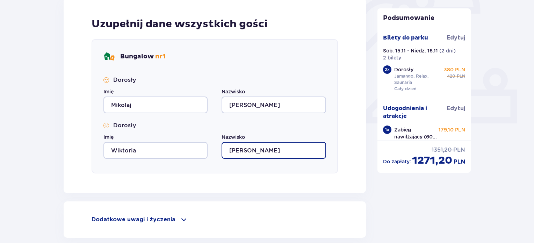
click at [251, 154] on input "Janicki" at bounding box center [274, 150] width 104 height 17
type input "J"
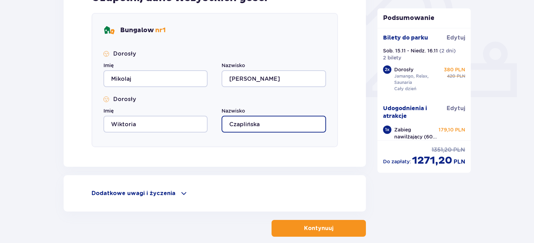
scroll to position [292, 0]
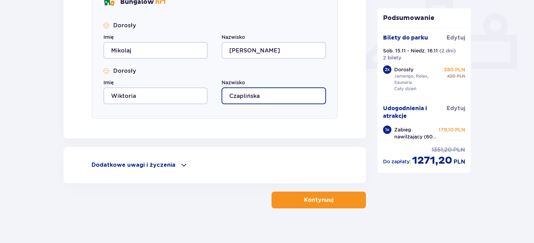
type input "Czaplińska"
click at [180, 163] on div "Dodatkowe uwagi i życzenia Czy możemy Ci jeszcze w czymś pomóc? Daj nam znać! D…" at bounding box center [215, 165] width 302 height 36
click at [180, 163] on span at bounding box center [184, 165] width 8 height 8
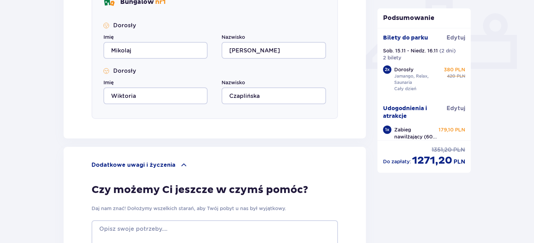
click at [180, 163] on span at bounding box center [184, 165] width 8 height 8
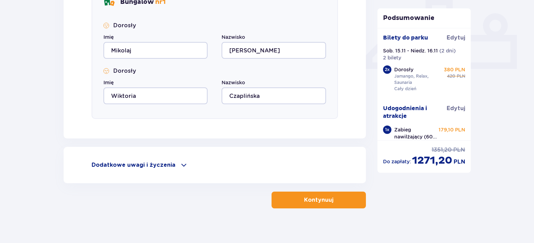
click at [295, 200] on button "Kontynuuj" at bounding box center [319, 200] width 94 height 17
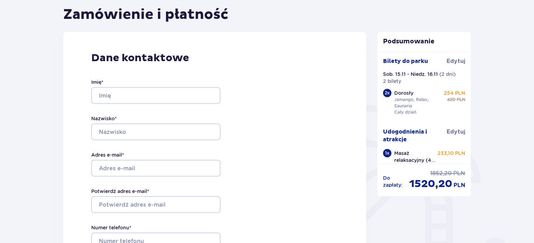
scroll to position [73, 0]
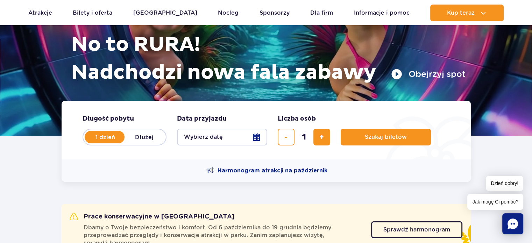
scroll to position [100, 0]
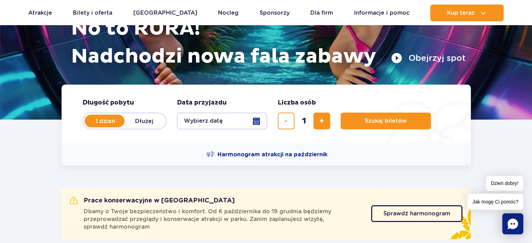
click at [229, 124] on button "Wybierz datę" at bounding box center [222, 121] width 90 height 17
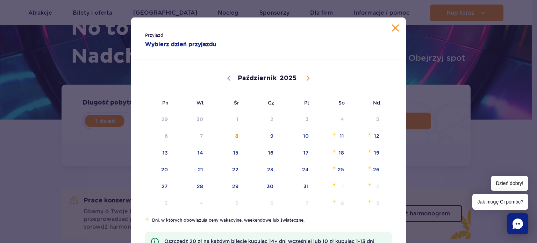
click at [400, 37] on div "Przyjazd Wybierz dzień przyjazdu" at bounding box center [268, 38] width 275 height 42
click at [302, 78] on span at bounding box center [308, 78] width 12 height 12
select select "10"
click at [343, 149] on span "15" at bounding box center [331, 153] width 35 height 16
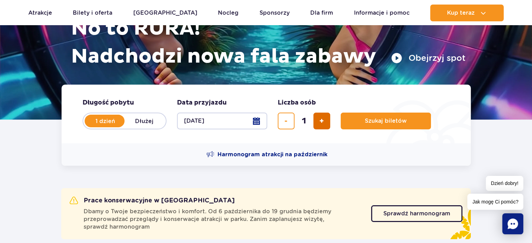
click at [326, 125] on button "dodaj bilet" at bounding box center [321, 121] width 17 height 17
type input "2"
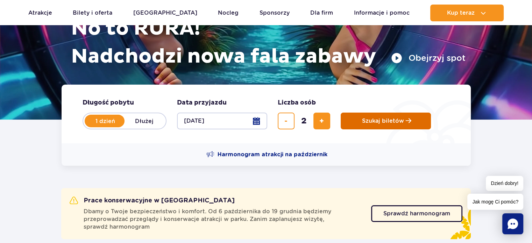
click at [377, 128] on button "Szukaj biletów" at bounding box center [386, 121] width 90 height 17
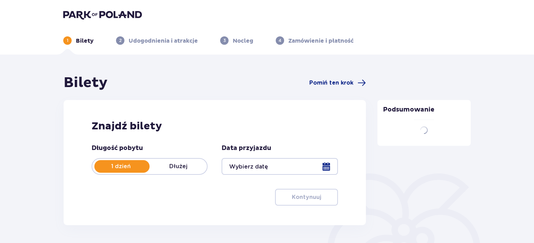
type input "[DATE] - [DATE]"
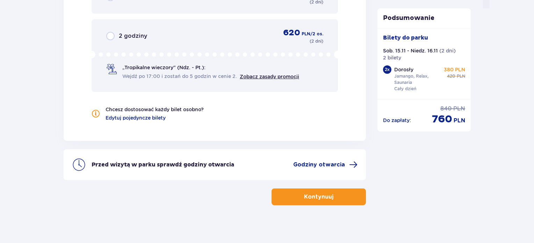
scroll to position [750, 0]
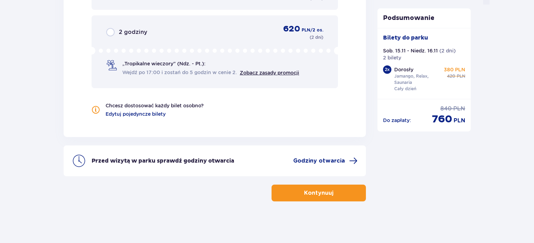
click at [331, 200] on button "Kontynuuj" at bounding box center [319, 193] width 94 height 17
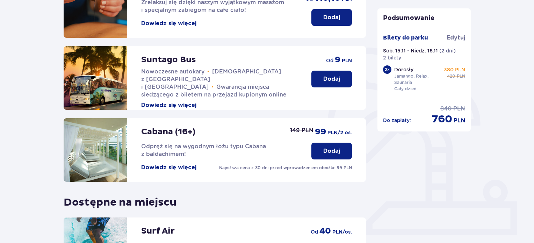
scroll to position [142, 0]
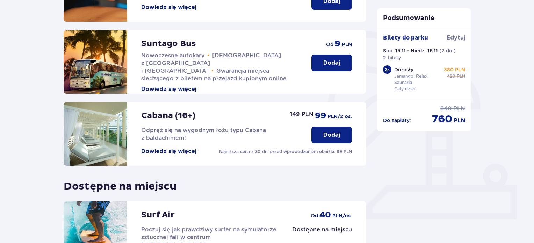
click at [338, 134] on p "Dodaj" at bounding box center [331, 135] width 17 height 8
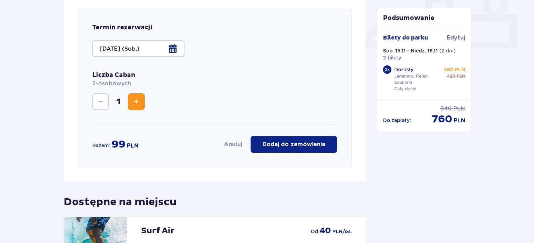
scroll to position [313, 0]
click at [293, 147] on p "Dodaj do zamówienia" at bounding box center [294, 144] width 63 height 8
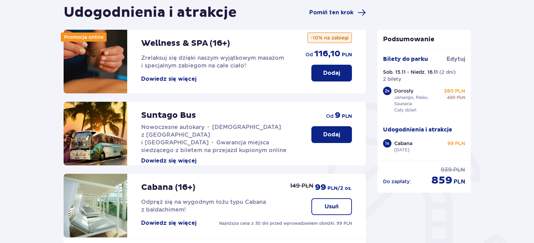
scroll to position [81, 0]
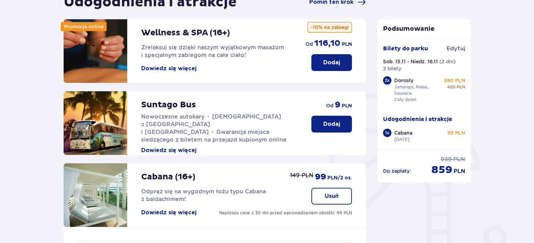
click at [331, 62] on p "Dodaj" at bounding box center [331, 63] width 17 height 8
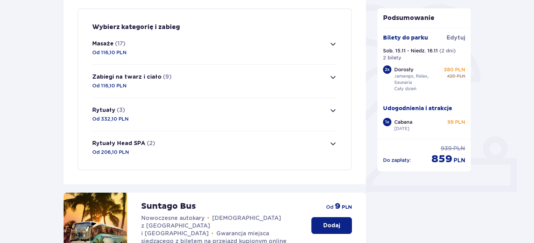
click at [269, 91] on button "Zabiegi na twarz i ciało (9) Od 116,10 PLN" at bounding box center [214, 81] width 245 height 33
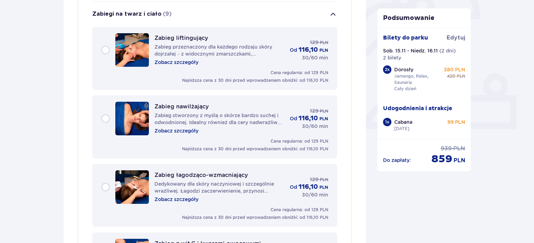
scroll to position [234, 0]
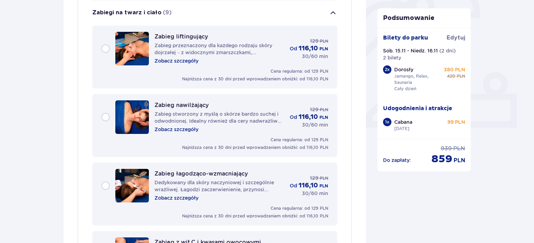
click at [108, 118] on div "Zabieg nawilżający Zabieg stworzony z myślą o skórze bardzo suchej i odwodnione…" at bounding box center [214, 117] width 227 height 34
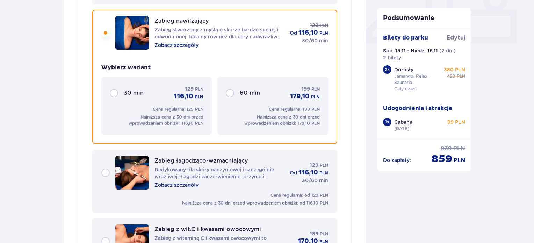
scroll to position [319, 0]
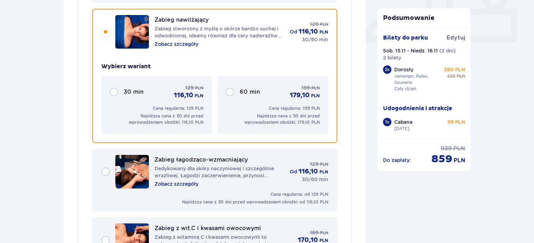
click at [120, 91] on div "30 min 129 PLN 116,10 PLN" at bounding box center [157, 91] width 94 height 15
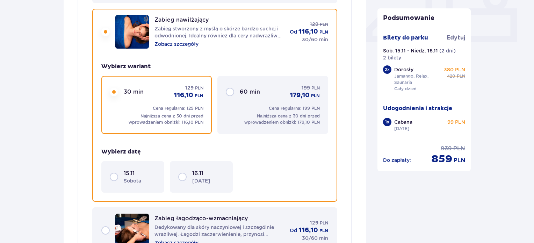
click at [125, 171] on p "15.11" at bounding box center [129, 174] width 11 height 8
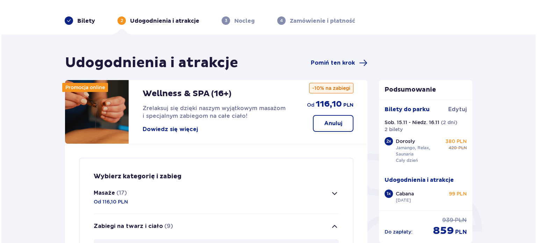
scroll to position [34, 0]
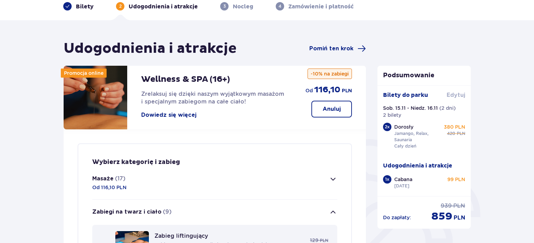
click at [462, 91] on span "Edytuj" at bounding box center [456, 95] width 19 height 8
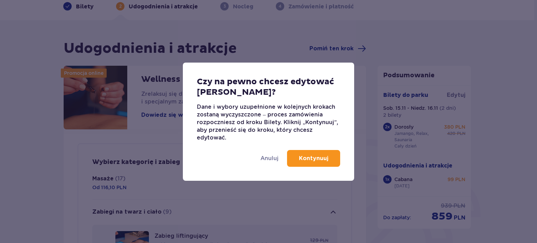
click at [315, 155] on p "Kontynuuj" at bounding box center [313, 159] width 29 height 8
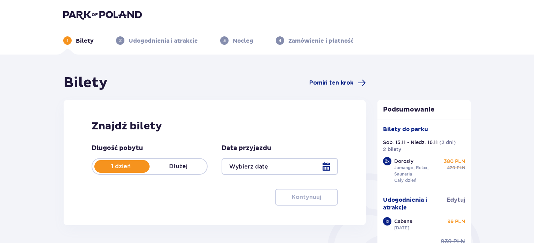
type input "15.11.25 - 16.11.25"
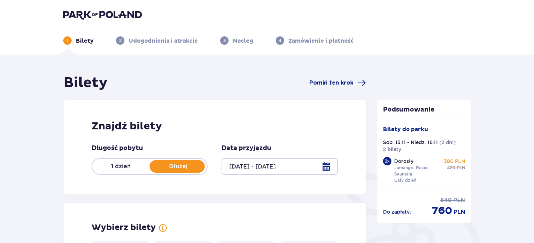
click at [118, 167] on p "1 dzień" at bounding box center [120, 167] width 57 height 8
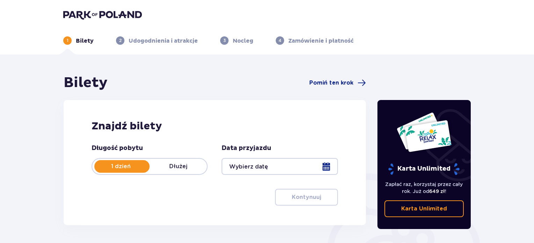
click at [279, 169] on div at bounding box center [280, 166] width 116 height 17
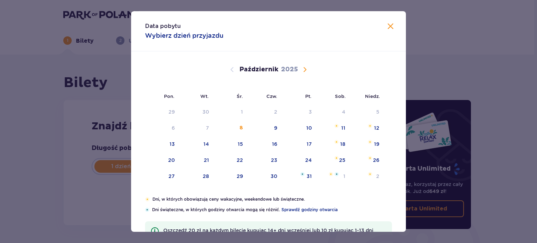
click at [305, 71] on span "Następny miesiąc" at bounding box center [305, 69] width 8 height 8
click at [302, 66] on span "Następny miesiąc" at bounding box center [305, 69] width 8 height 8
click at [235, 71] on span "Poprzedni miesiąc" at bounding box center [232, 69] width 8 height 8
click at [338, 147] on div "15" at bounding box center [333, 144] width 34 height 15
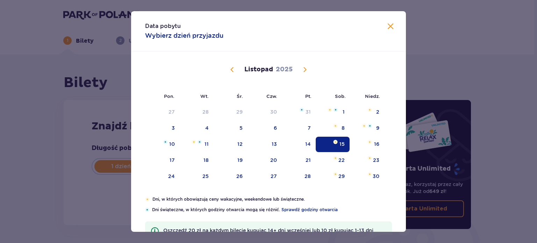
type input "15.11.25"
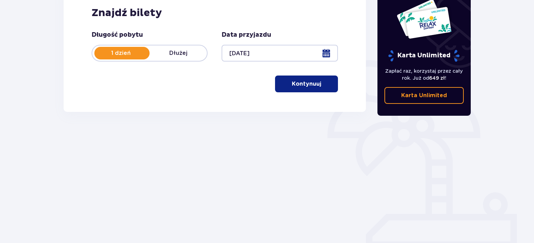
click at [307, 85] on p "Kontynuuj" at bounding box center [306, 84] width 29 height 8
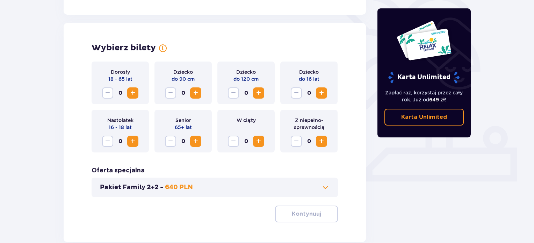
scroll to position [194, 0]
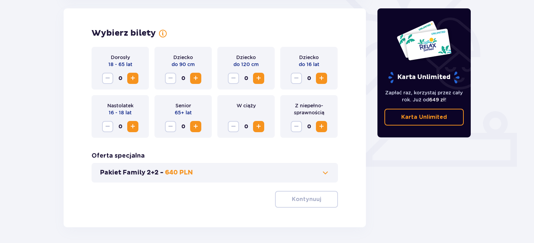
click at [136, 79] on span "Zwiększ" at bounding box center [133, 78] width 8 height 8
click at [136, 77] on span "Zwiększ" at bounding box center [133, 78] width 8 height 8
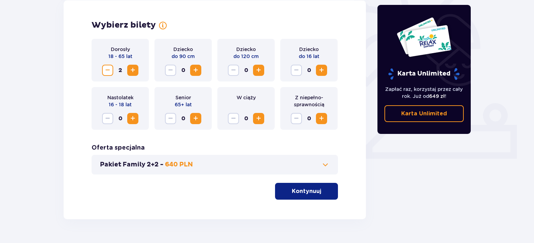
scroll to position [206, 0]
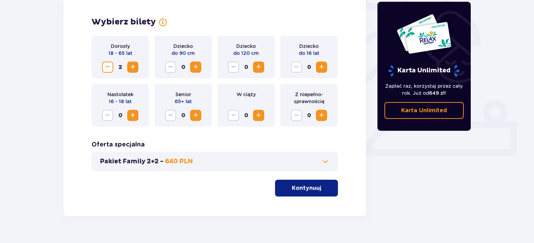
click at [294, 185] on p "Kontynuuj" at bounding box center [306, 188] width 29 height 8
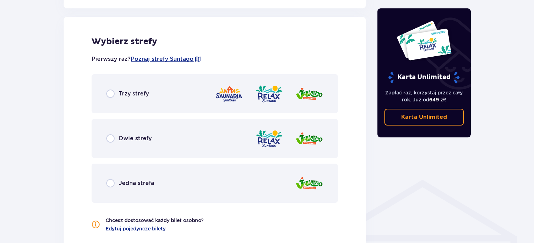
click at [118, 84] on div "Trzy strefy" at bounding box center [215, 93] width 247 height 39
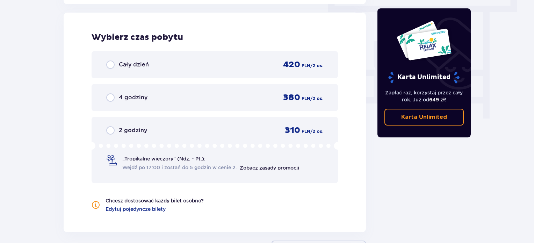
scroll to position [636, 0]
click at [184, 64] on div "Cały dzień 420 PLN / 2 os." at bounding box center [214, 64] width 217 height 10
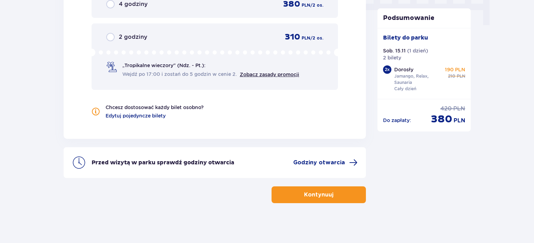
scroll to position [731, 0]
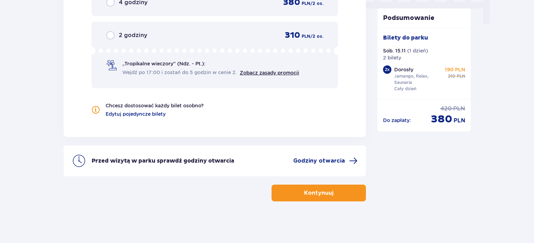
click at [315, 192] on p "Kontynuuj" at bounding box center [318, 193] width 29 height 8
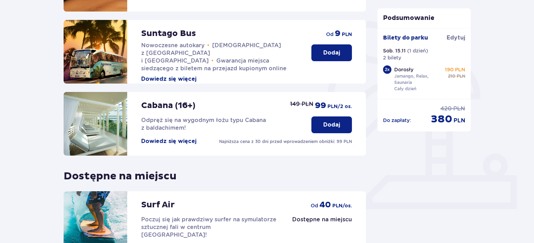
click at [330, 128] on p "Dodaj" at bounding box center [331, 125] width 17 height 8
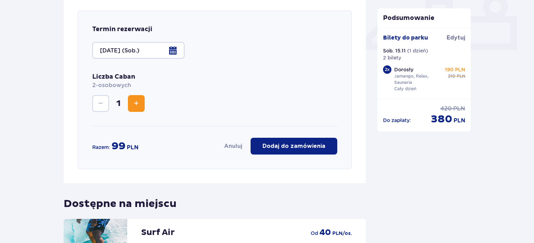
scroll to position [313, 0]
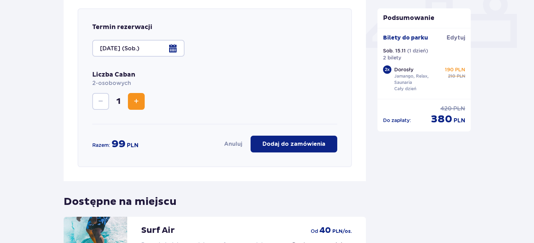
click at [287, 143] on p "Dodaj do zamówienia" at bounding box center [294, 144] width 63 height 8
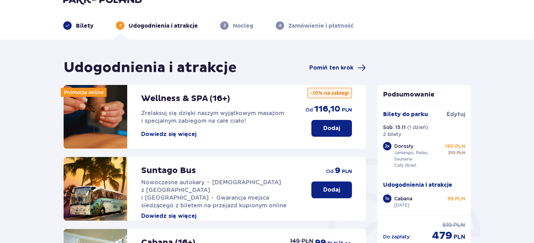
click at [324, 132] on p "Dodaj" at bounding box center [331, 128] width 17 height 8
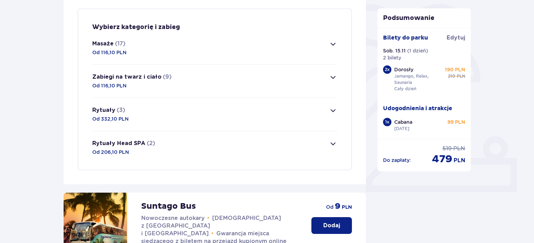
click at [159, 55] on button "Masaże (17) Od 116,10 PLN" at bounding box center [214, 47] width 245 height 33
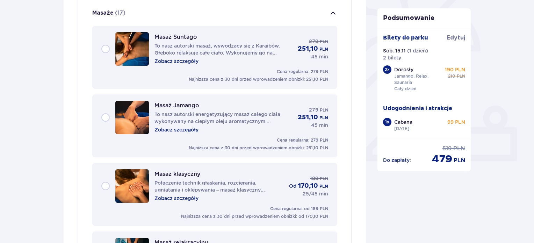
scroll to position [201, 0]
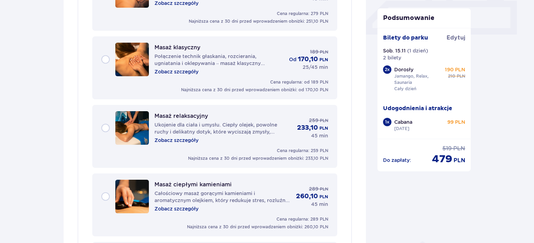
click at [118, 133] on img at bounding box center [132, 128] width 34 height 34
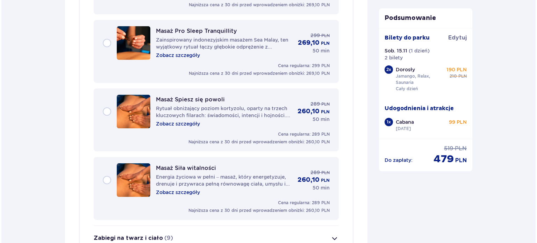
scroll to position [1228, 0]
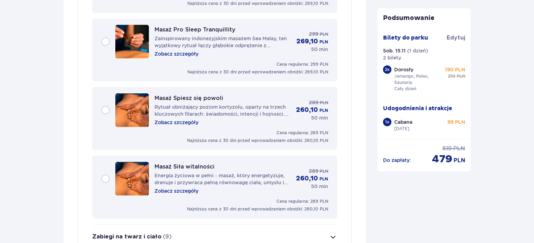
click at [178, 123] on p "Zobacz szczegóły" at bounding box center [177, 122] width 44 height 7
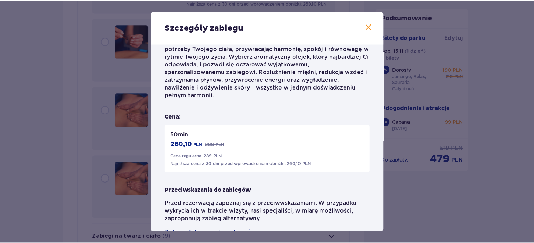
scroll to position [150, 0]
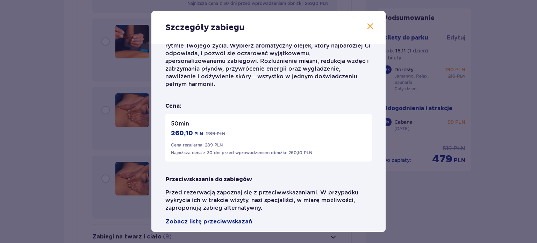
click at [366, 28] on span at bounding box center [370, 26] width 8 height 8
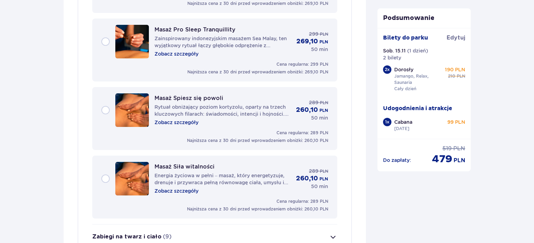
click at [105, 112] on div "Masaż Spiesz się powoli Rytuał obniżający poziom kortyzolu, oparty na trzech kl…" at bounding box center [214, 110] width 227 height 34
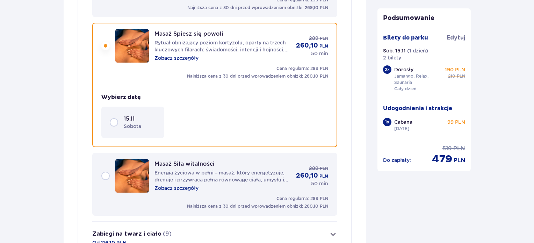
scroll to position [1245, 0]
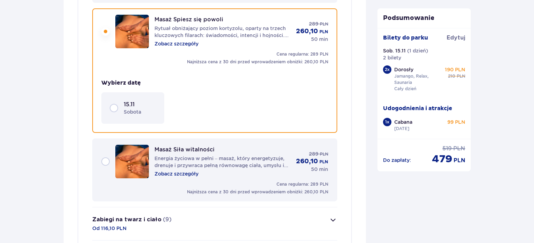
click at [124, 107] on p "15.11" at bounding box center [129, 105] width 11 height 8
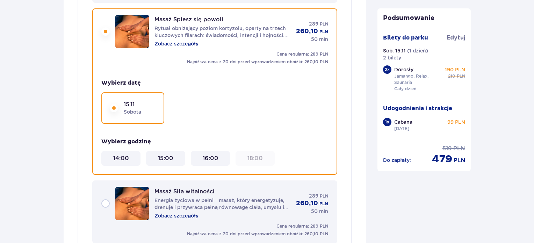
click at [219, 156] on div "16:00" at bounding box center [211, 159] width 34 height 8
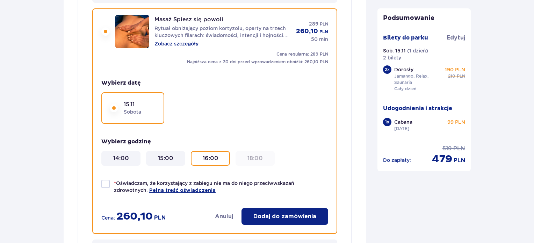
click at [105, 180] on div at bounding box center [105, 184] width 8 height 8
checkbox input "true"
click at [282, 207] on div "* Oświadczam, że korzystający z zabiegu nie ma do niego przeciwwskazań zdrowotn…" at bounding box center [214, 202] width 227 height 45
click at [282, 210] on button "Dodaj do zamówienia" at bounding box center [285, 216] width 87 height 17
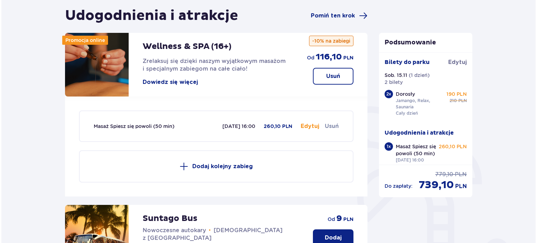
scroll to position [62, 0]
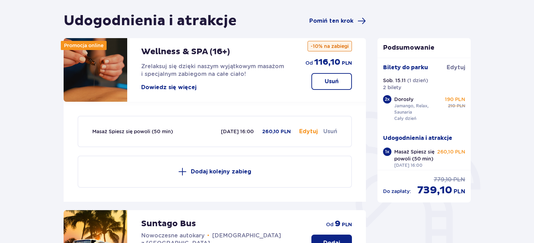
click at [178, 90] on button "Dowiedz się więcej" at bounding box center [168, 88] width 55 height 8
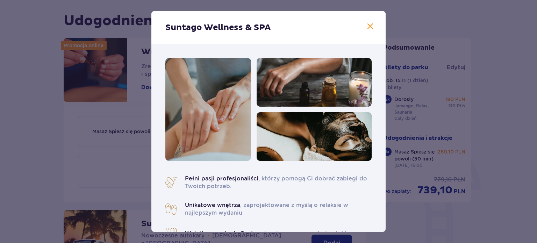
click at [367, 19] on div "Suntago Wellness & SPA" at bounding box center [268, 27] width 234 height 33
click at [371, 24] on span at bounding box center [370, 26] width 8 height 8
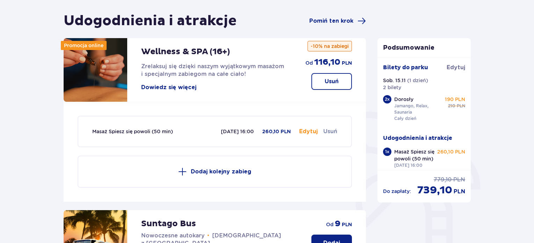
click at [173, 90] on button "Dowiedz się więcej" at bounding box center [168, 88] width 55 height 8
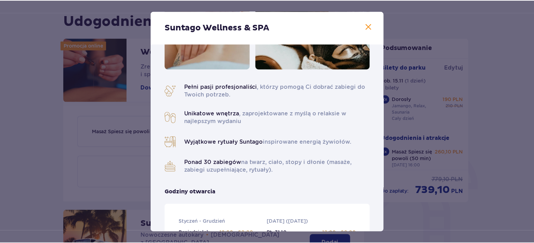
scroll to position [90, 0]
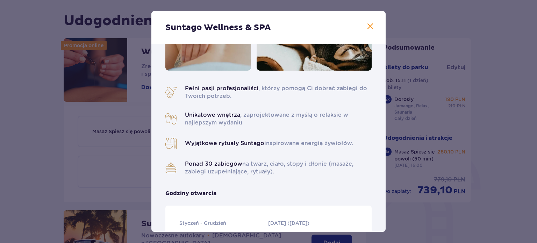
click at [372, 28] on span at bounding box center [370, 26] width 8 height 8
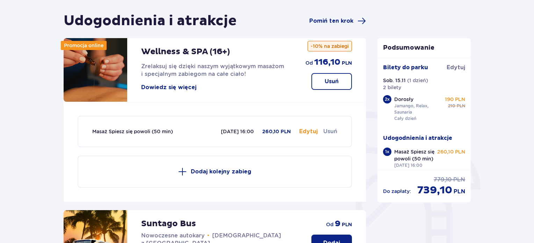
click at [203, 172] on p "Dodaj kolejny zabieg" at bounding box center [221, 172] width 60 height 8
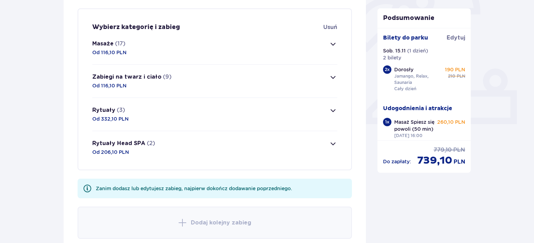
click at [217, 88] on button "Zabiegi na twarz i ciało (9) Od 116,10 PLN" at bounding box center [214, 81] width 245 height 33
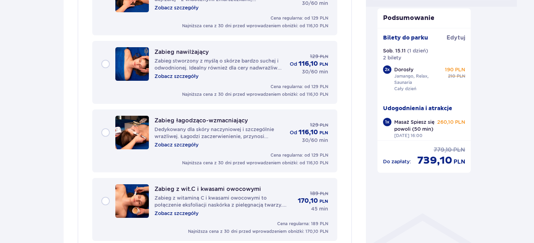
scroll to position [337, 0]
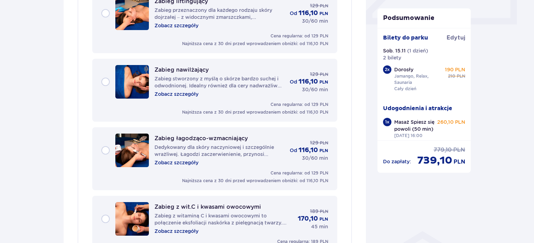
click at [185, 170] on div "Cena regularna: od 129 PLN Najniższa cena z 30 dni przed wprowadzeniem obniżki:…" at bounding box center [214, 177] width 227 height 14
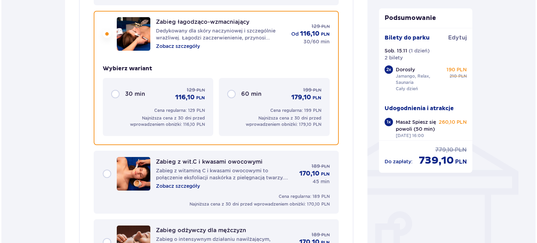
scroll to position [455, 0]
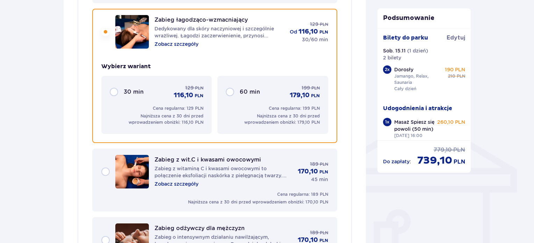
click at [186, 45] on p "Zobacz szczegóły" at bounding box center [177, 44] width 44 height 7
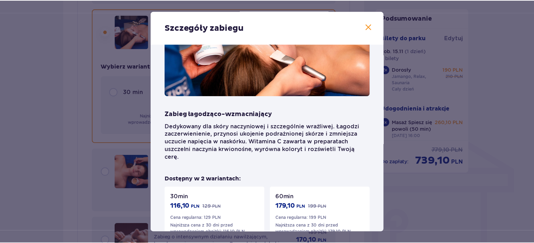
scroll to position [26, 0]
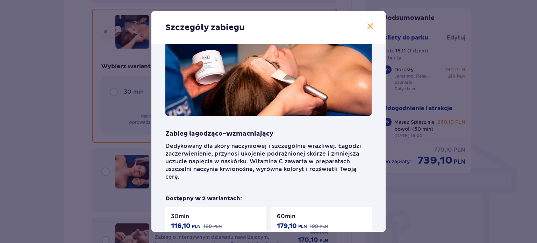
click at [366, 27] on span at bounding box center [370, 26] width 8 height 8
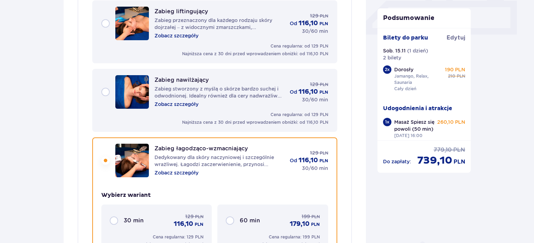
click at [262, 95] on p "Zabieg stworzony z myślą o skórze bardzo suchej i odwodnionej. Idealny również …" at bounding box center [220, 92] width 130 height 14
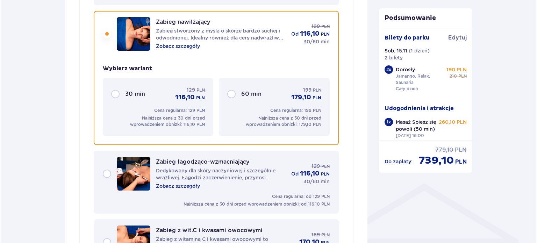
scroll to position [387, 0]
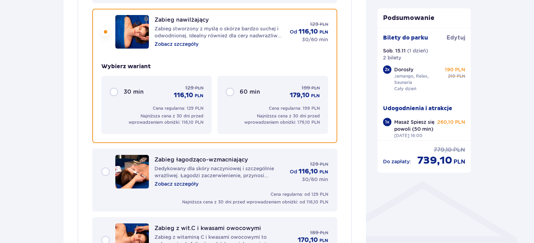
click at [187, 42] on p "Zobacz szczegóły" at bounding box center [177, 44] width 44 height 7
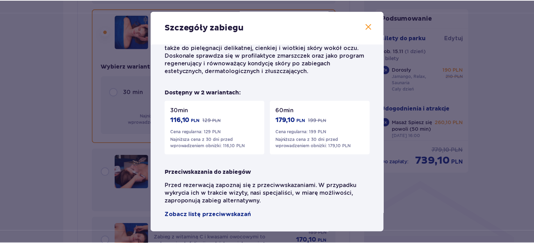
scroll to position [156, 0]
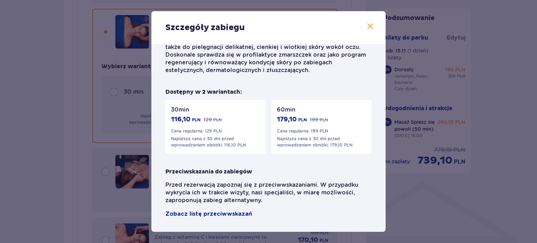
click at [370, 17] on div "Szczegóły zabiegu" at bounding box center [268, 27] width 234 height 33
click at [371, 26] on span at bounding box center [370, 26] width 8 height 8
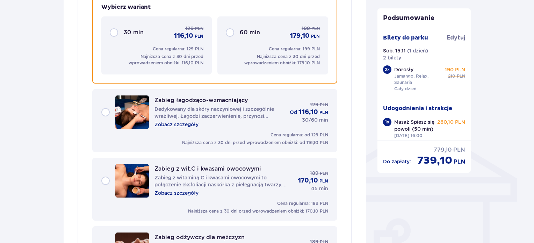
click at [250, 115] on p "Dedykowany dla skóry naczyniowej i szczególnie wrażliwej. Łagodzi zaczerwienien…" at bounding box center [220, 113] width 130 height 14
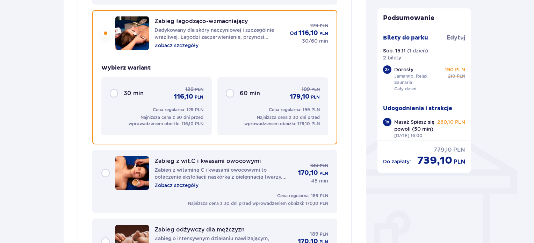
scroll to position [455, 0]
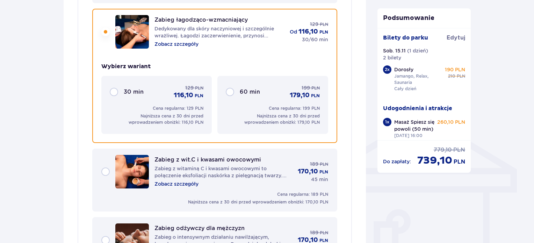
click at [185, 45] on p "Zobacz szczegóły" at bounding box center [177, 44] width 44 height 7
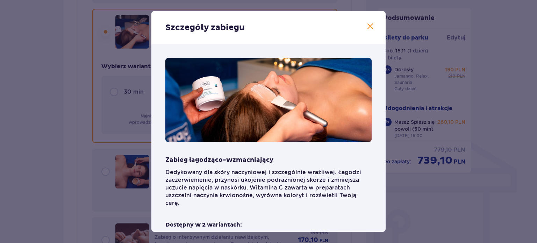
click at [371, 29] on span at bounding box center [370, 26] width 8 height 8
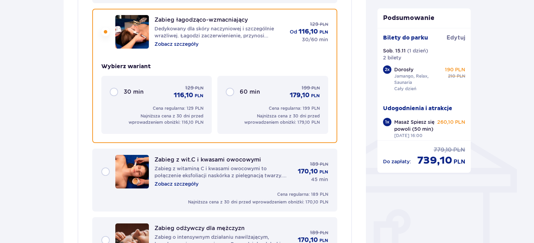
click at [117, 88] on div "30 min 129 PLN 116,10 PLN" at bounding box center [157, 91] width 94 height 15
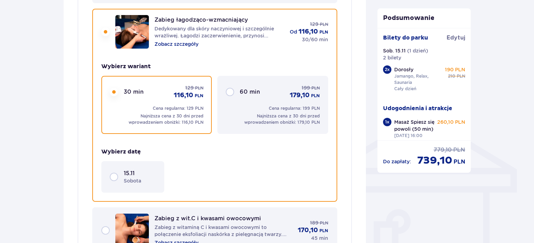
click at [114, 174] on div "15.11 sobota" at bounding box center [133, 177] width 46 height 15
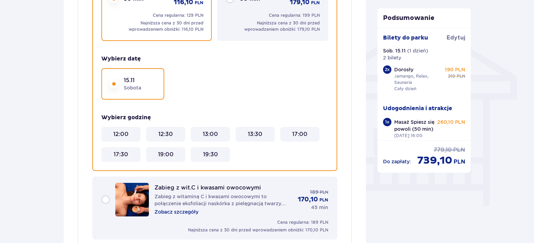
scroll to position [552, 0]
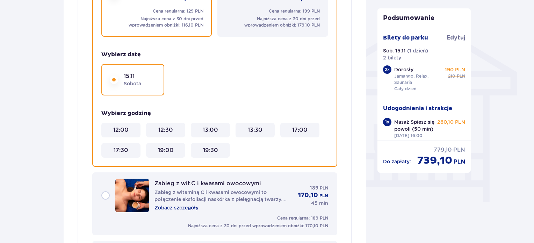
click at [213, 145] on div "19:30" at bounding box center [210, 150] width 39 height 15
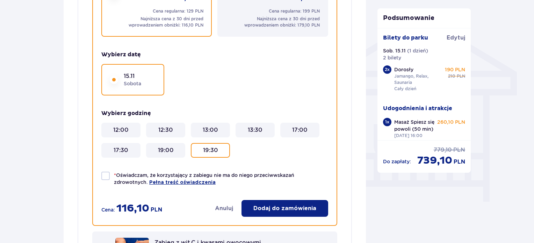
click at [103, 177] on div at bounding box center [105, 176] width 8 height 8
checkbox input "true"
click at [286, 212] on button "Dodaj do zamówienia" at bounding box center [285, 208] width 87 height 17
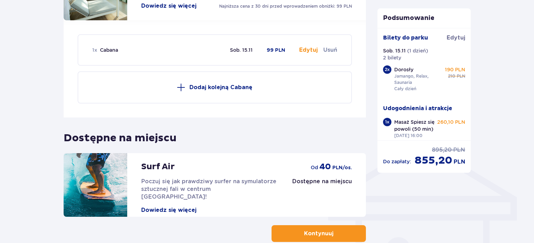
scroll to position [468, 0]
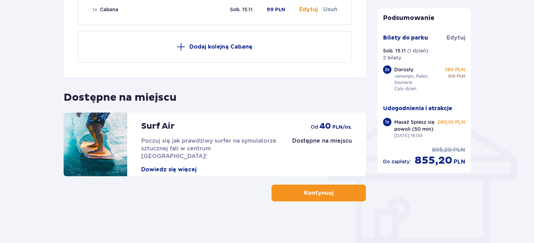
click at [325, 189] on p "Kontynuuj" at bounding box center [318, 193] width 29 height 8
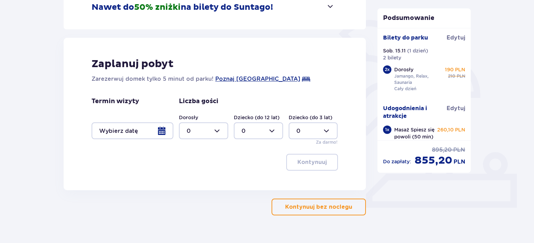
scroll to position [167, 0]
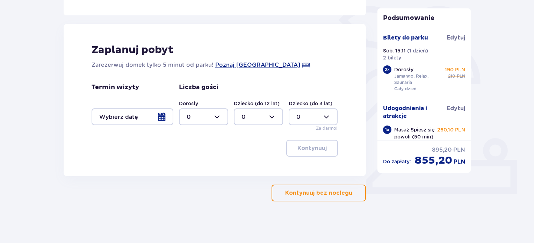
click at [322, 185] on button "Kontynuuj bez noclegu" at bounding box center [319, 193] width 94 height 17
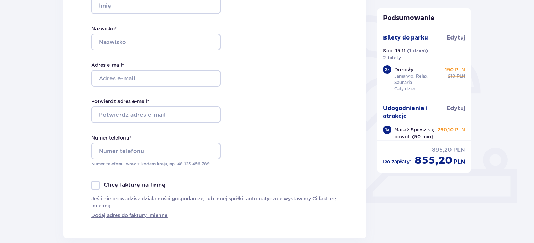
scroll to position [158, 0]
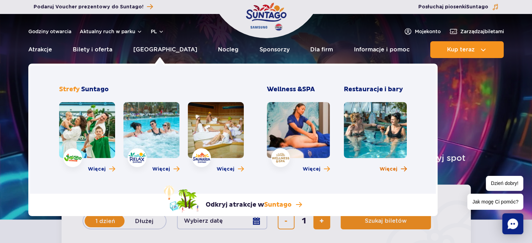
click at [386, 167] on span "Więcej" at bounding box center [388, 169] width 18 height 7
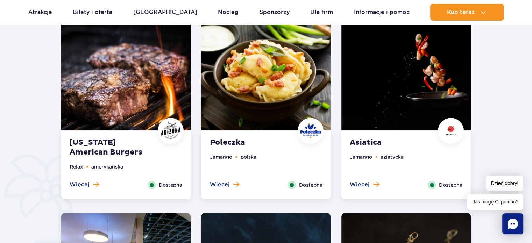
scroll to position [381, 0]
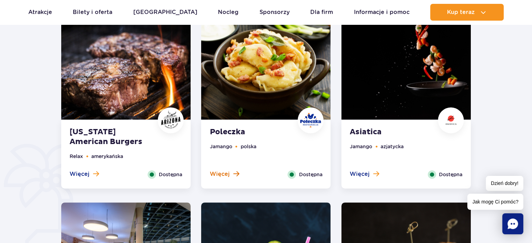
click at [228, 172] on span "Więcej" at bounding box center [219, 174] width 20 height 8
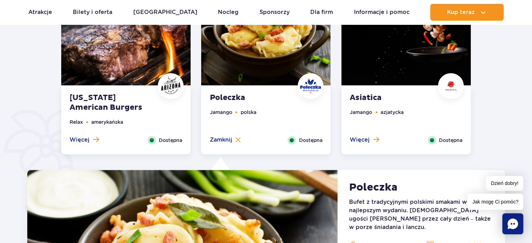
scroll to position [384, 0]
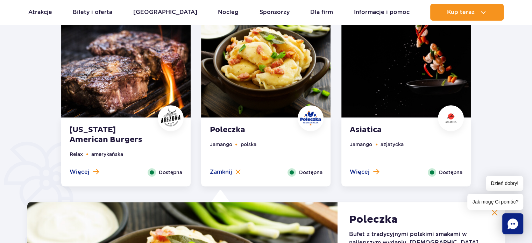
click at [173, 128] on img at bounding box center [170, 118] width 21 height 21
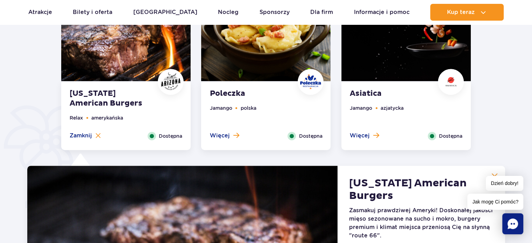
click at [449, 76] on img at bounding box center [450, 82] width 21 height 16
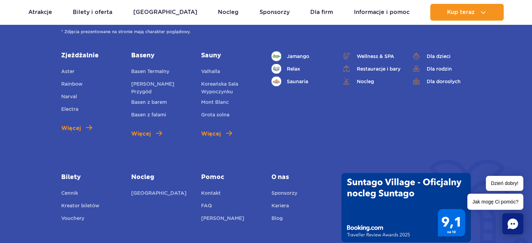
scroll to position [1647, 0]
